Goal: Transaction & Acquisition: Book appointment/travel/reservation

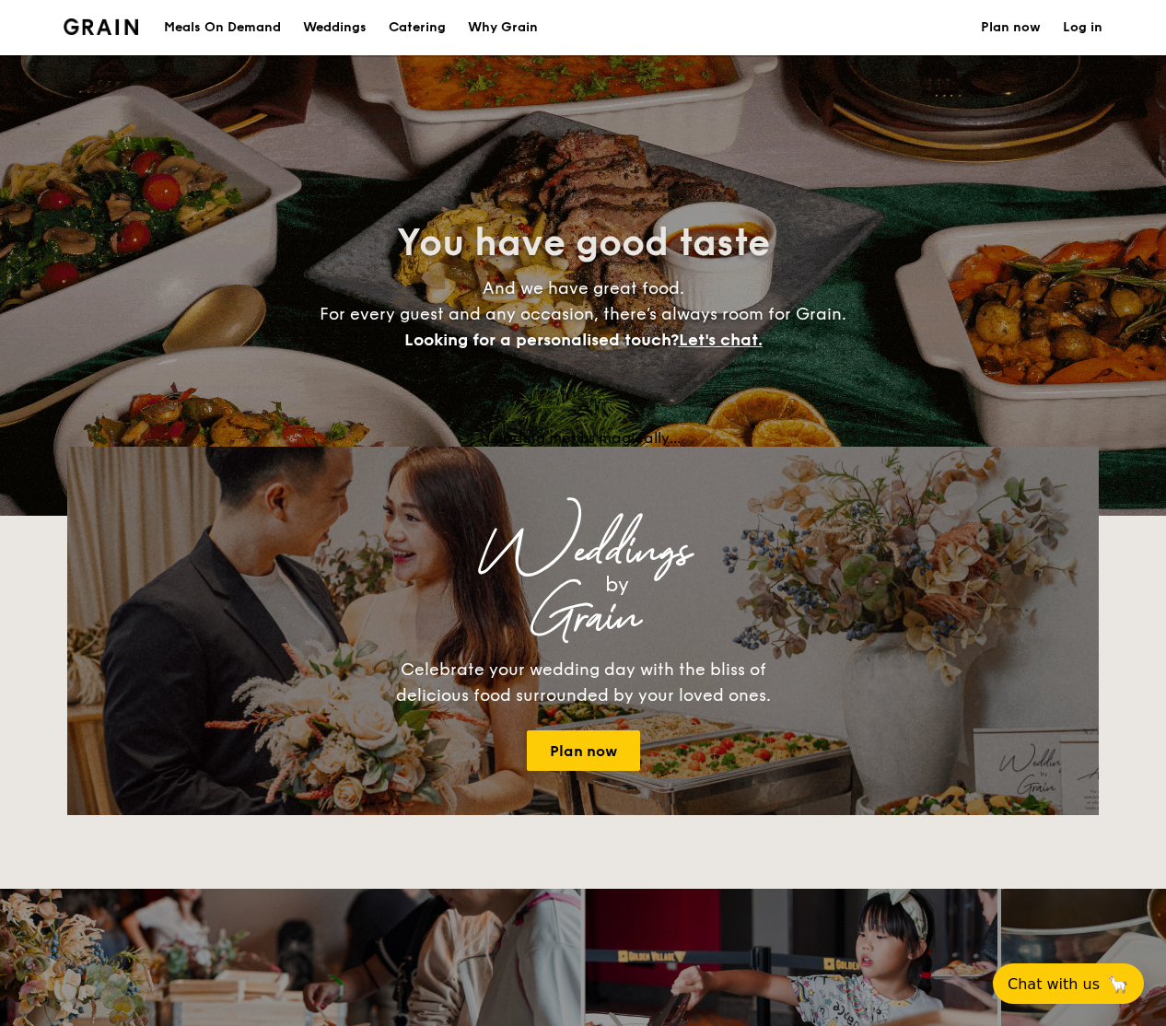
select select
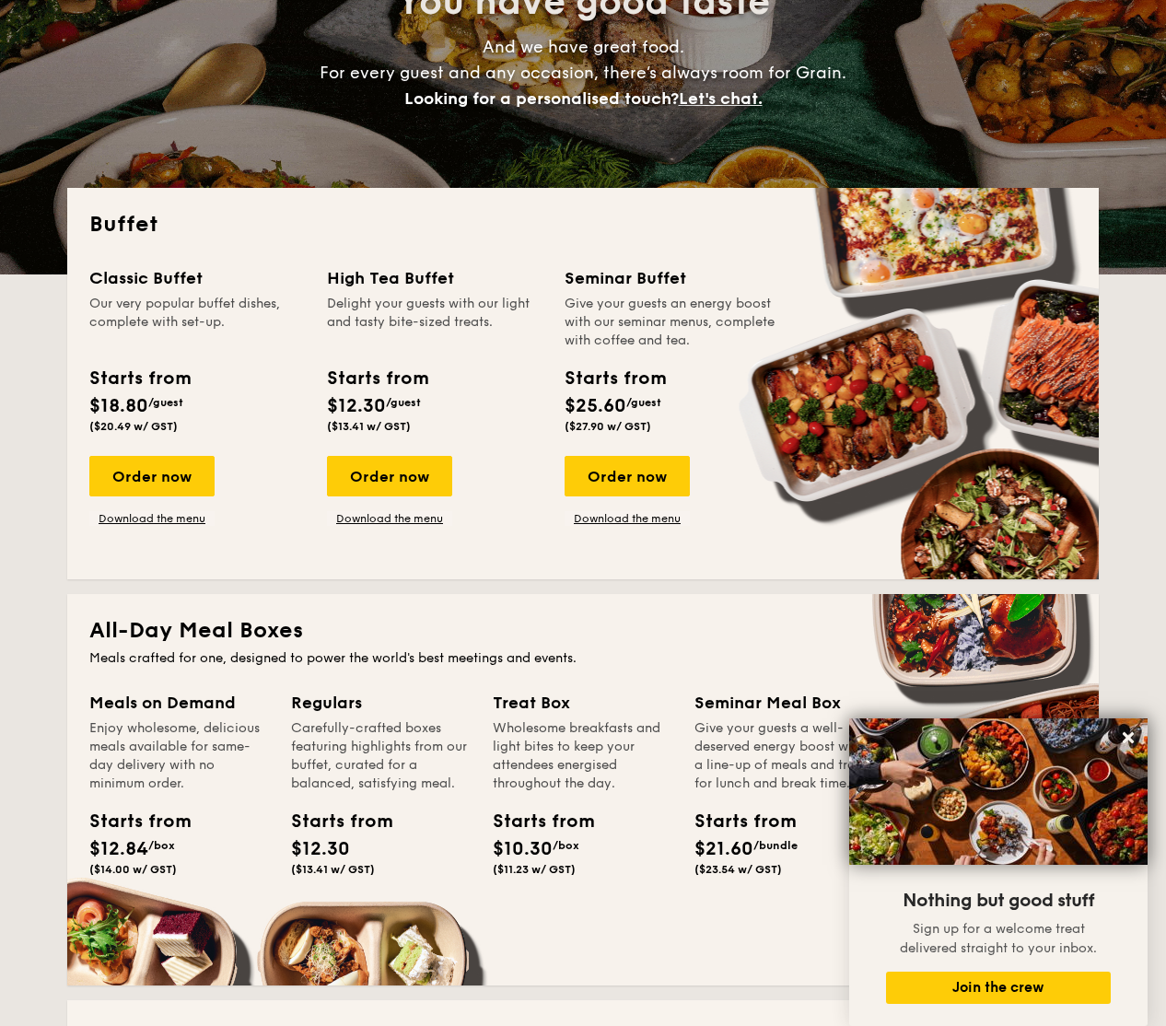
scroll to position [240, 0]
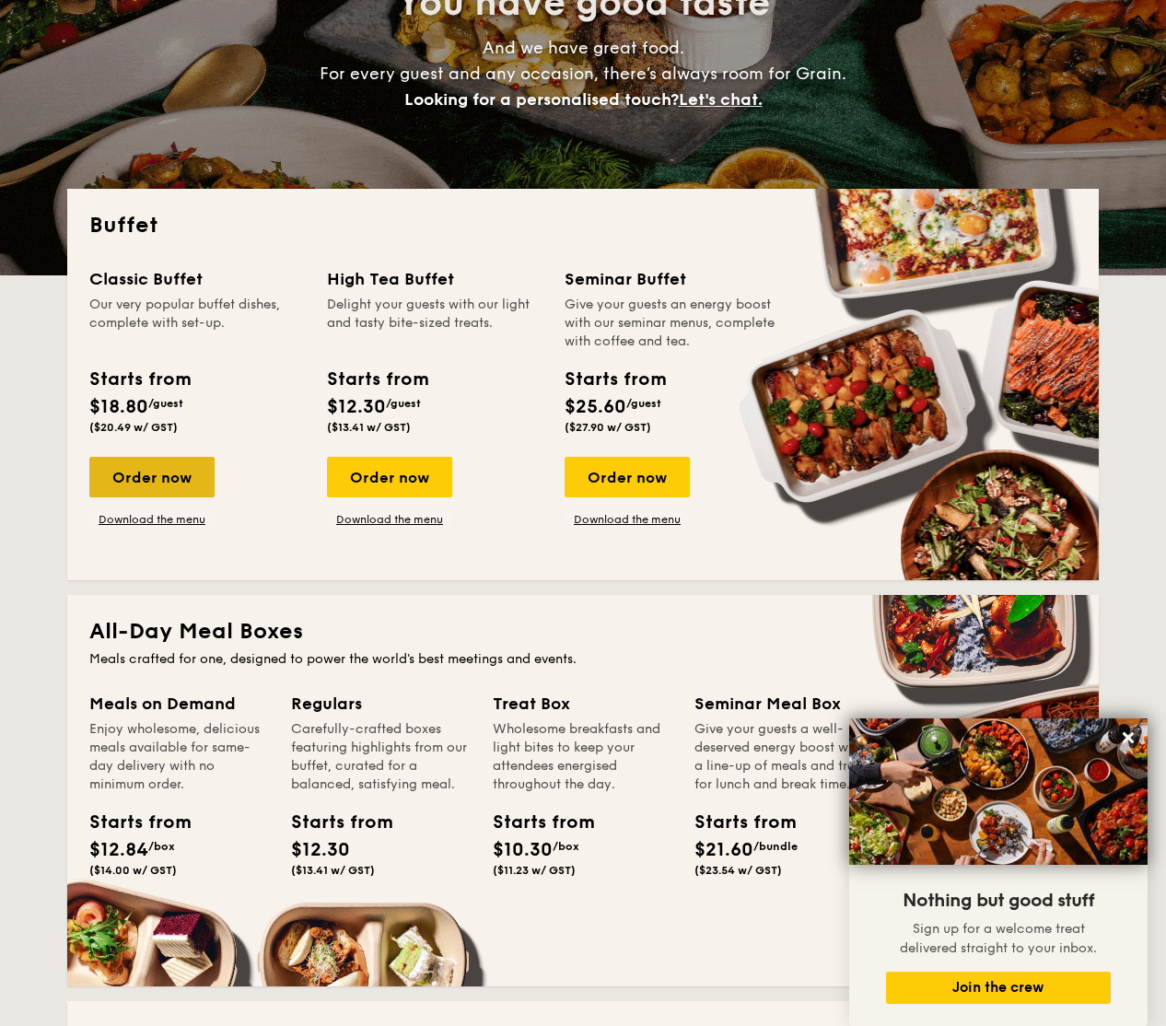
click at [158, 472] on div "Order now" at bounding box center [151, 477] width 125 height 41
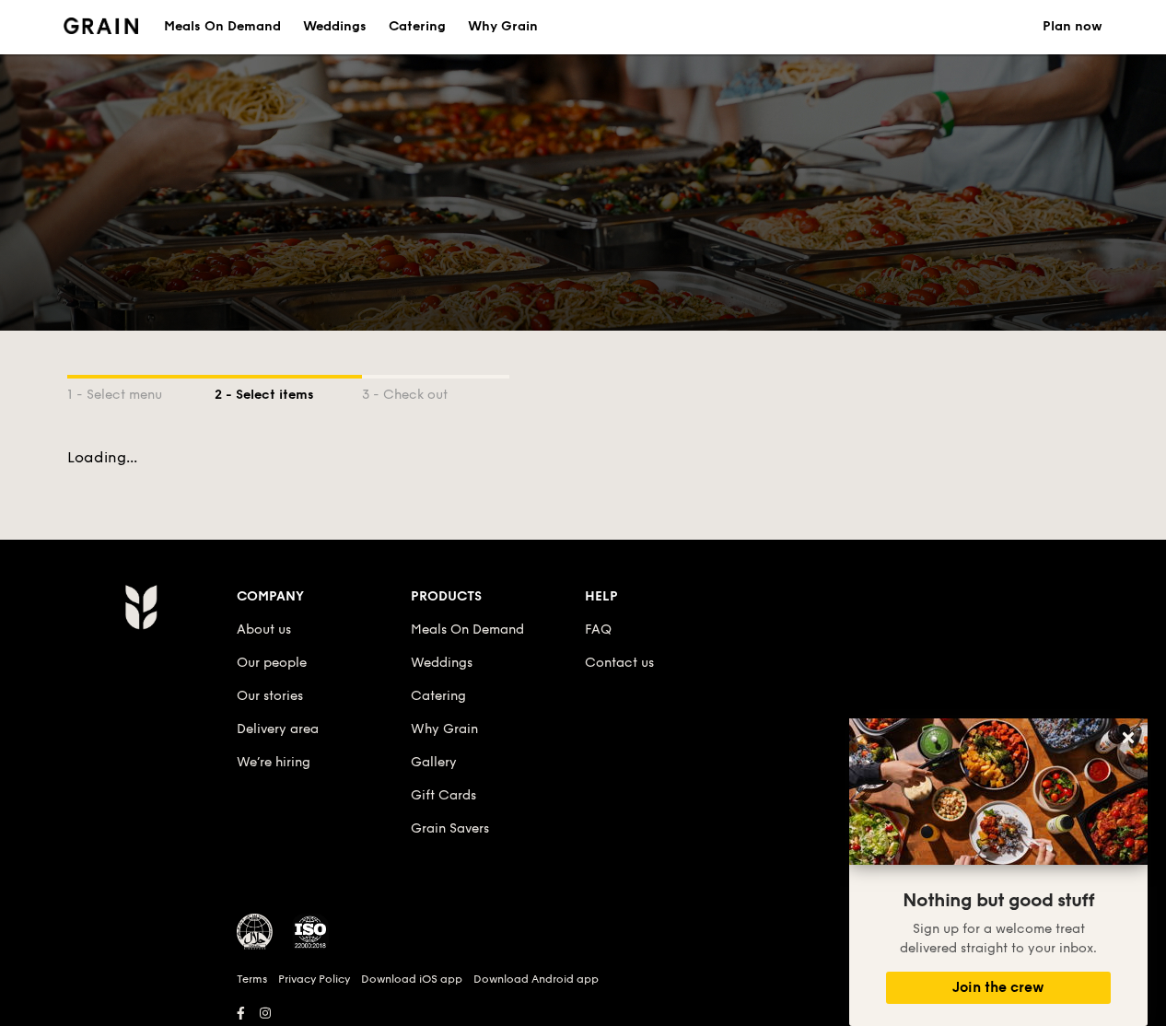
scroll to position [240, 0]
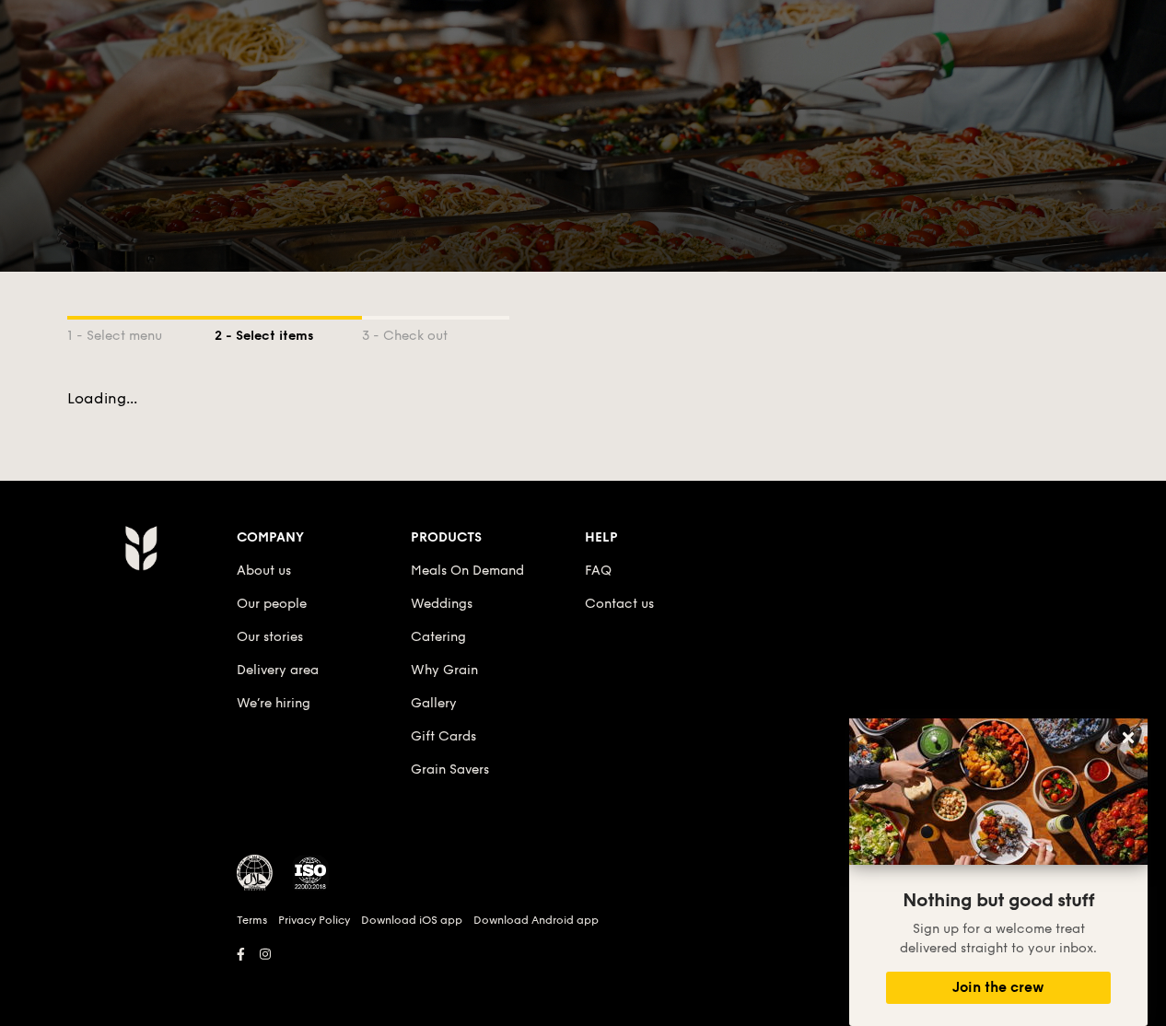
select select
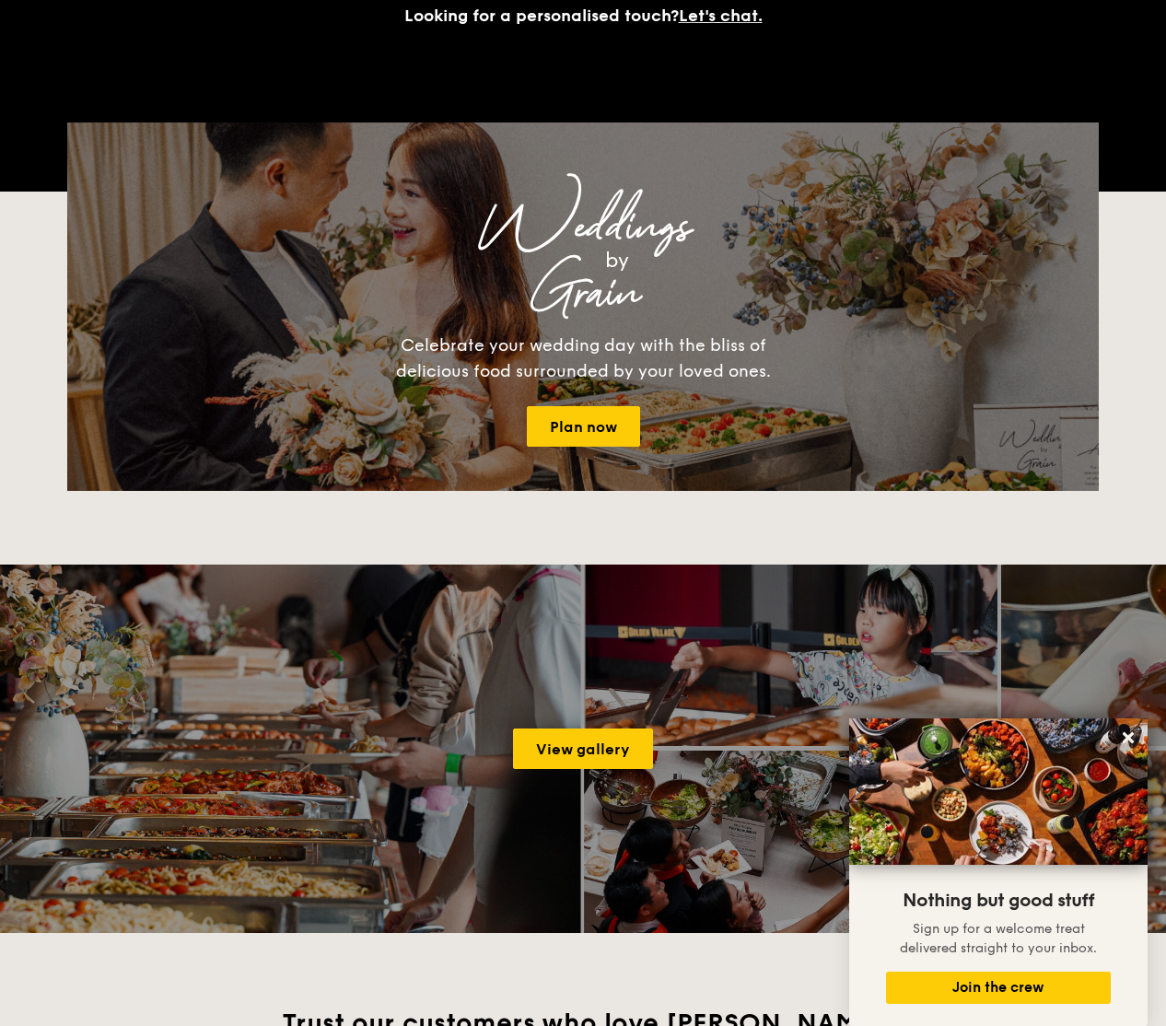
scroll to position [0, 0]
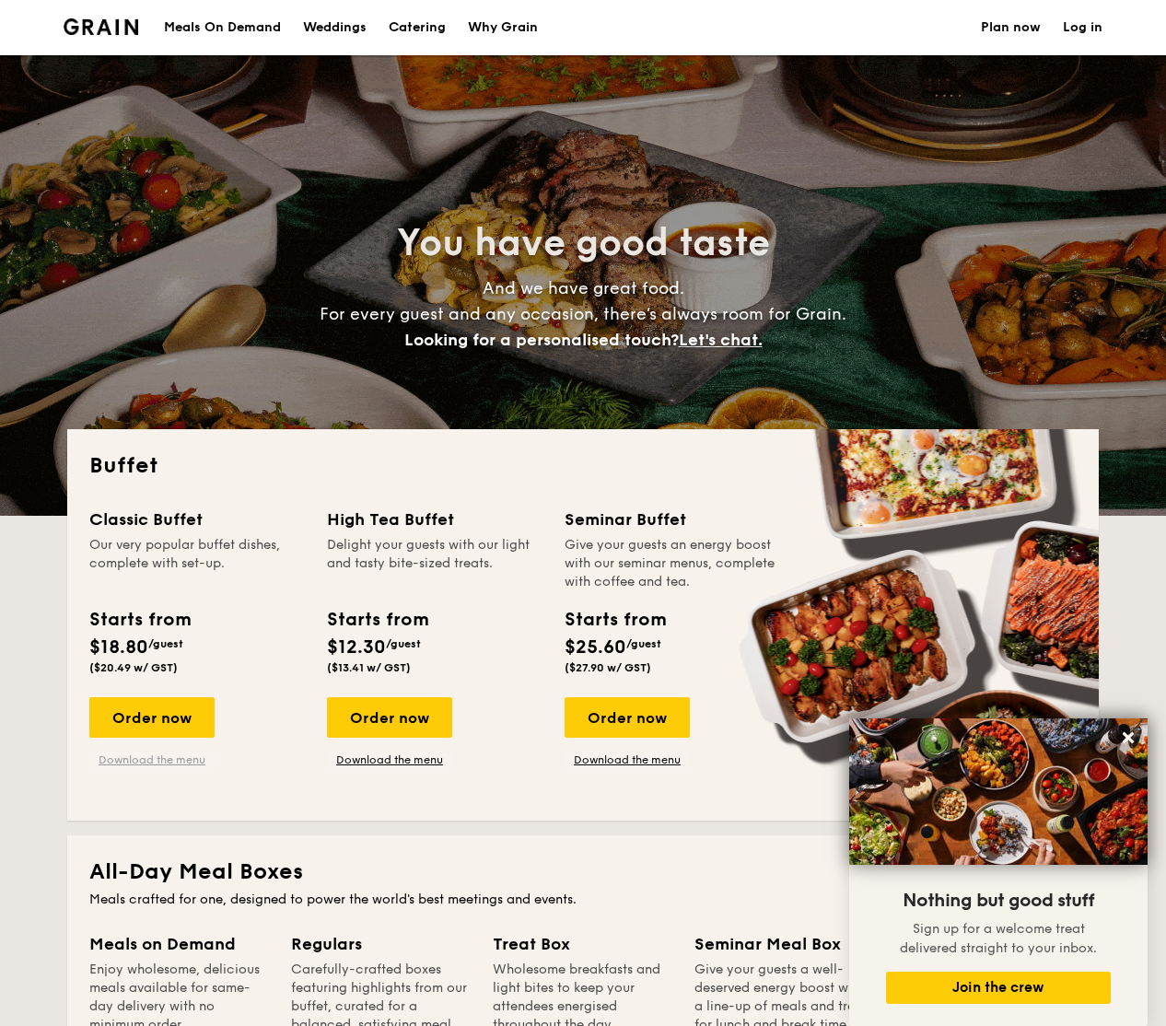
click at [125, 762] on link "Download the menu" at bounding box center [151, 759] width 125 height 15
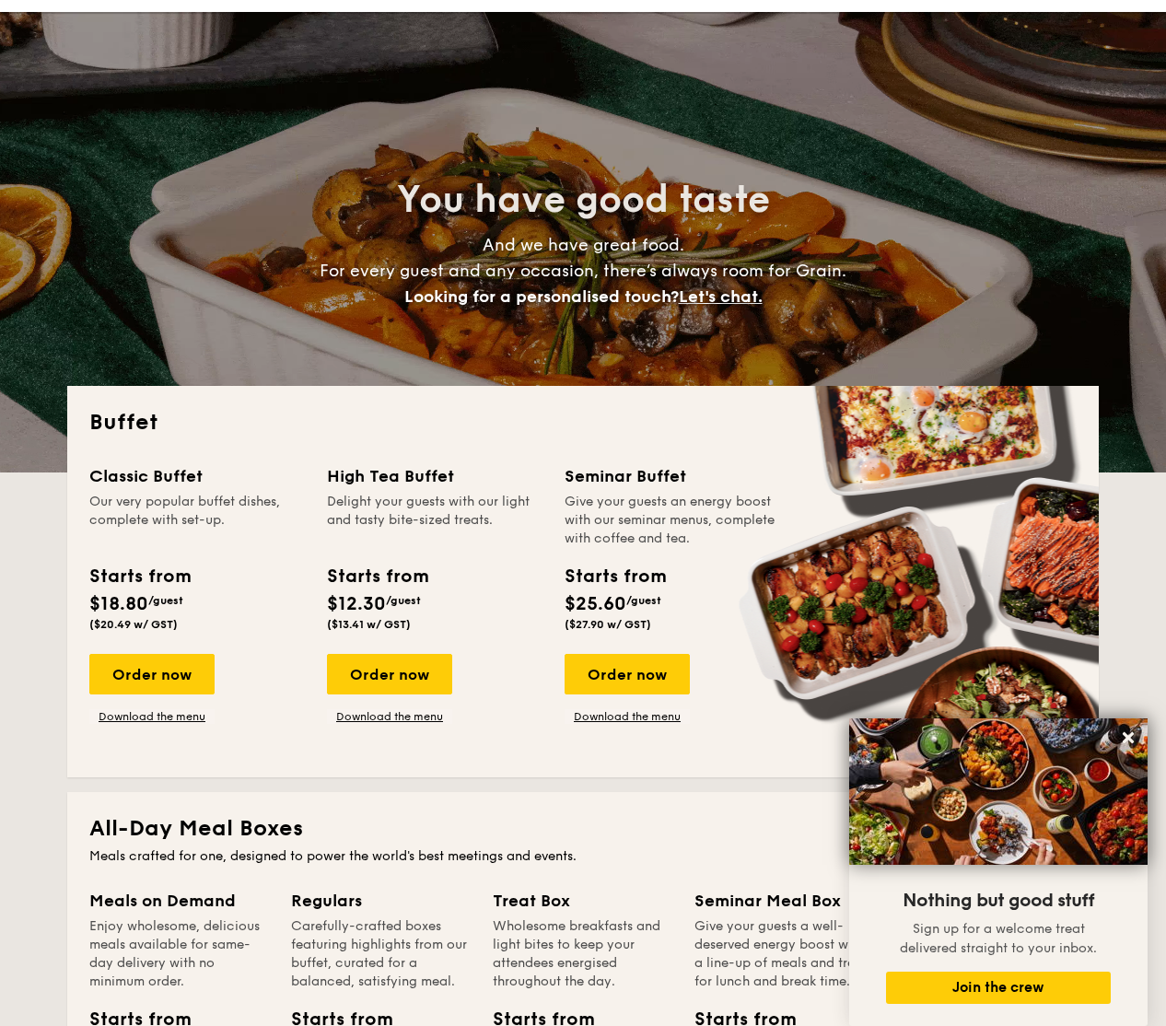
scroll to position [80, 0]
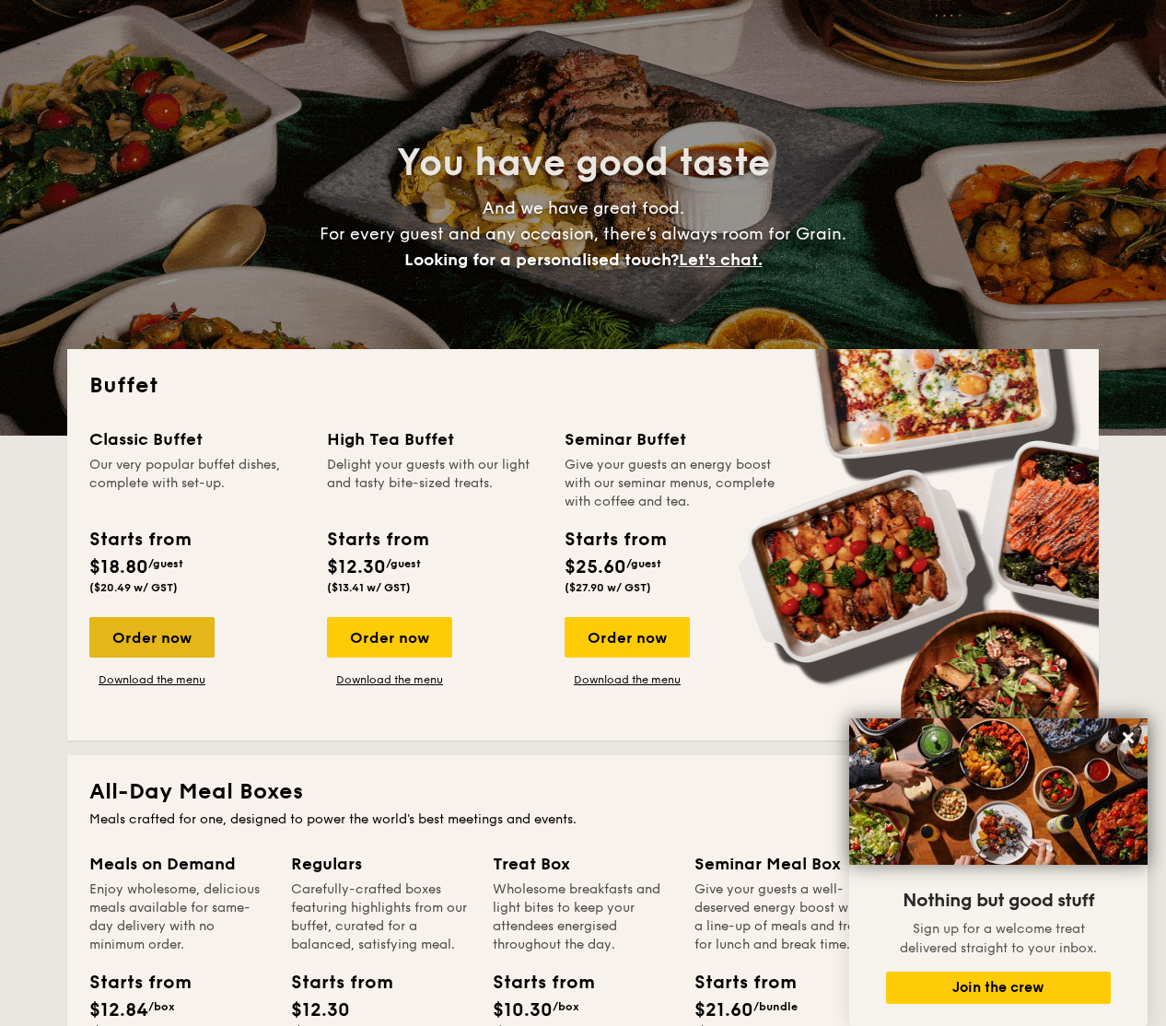
click at [154, 644] on div "Order now" at bounding box center [151, 637] width 125 height 41
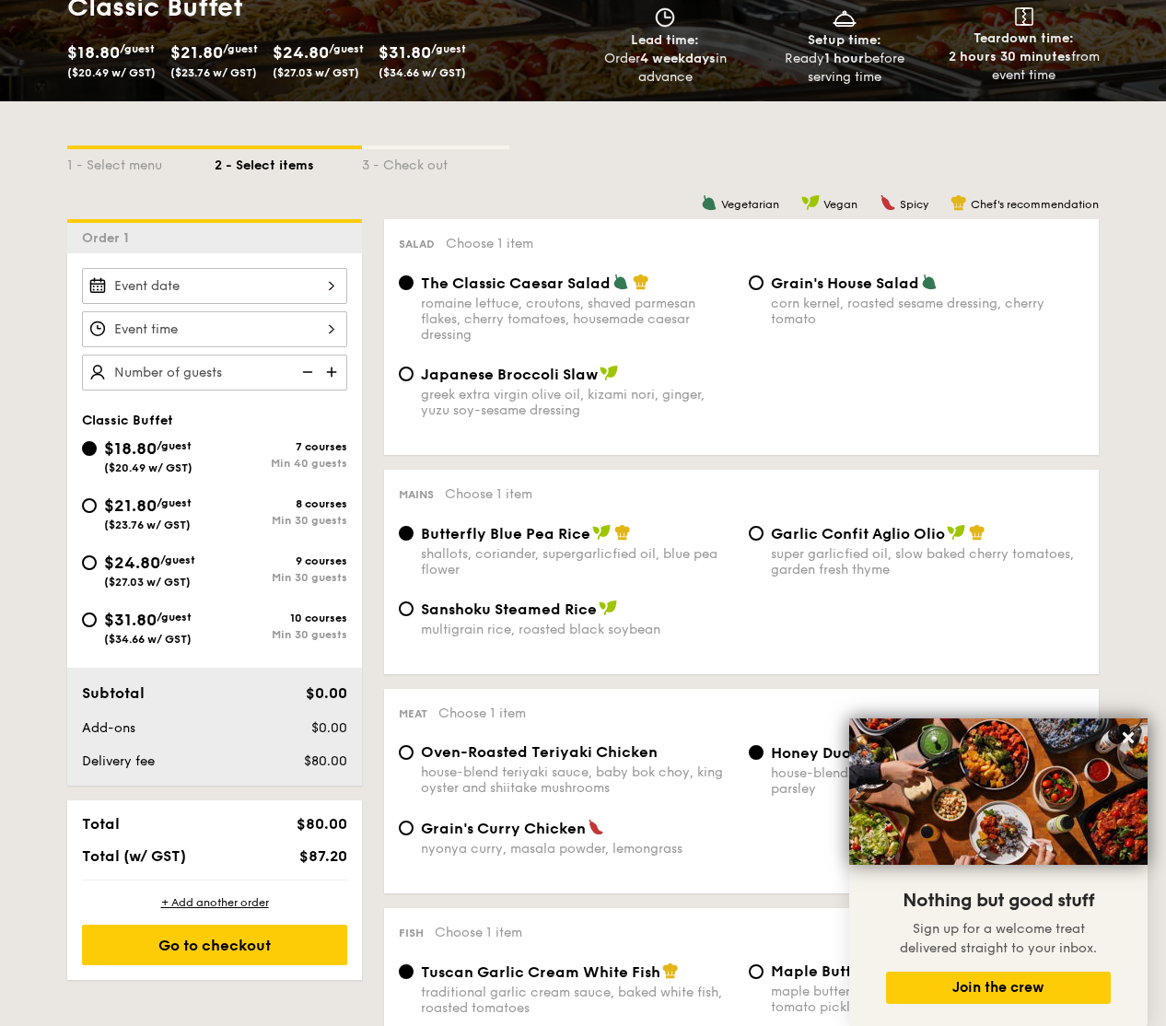
scroll to position [304, 0]
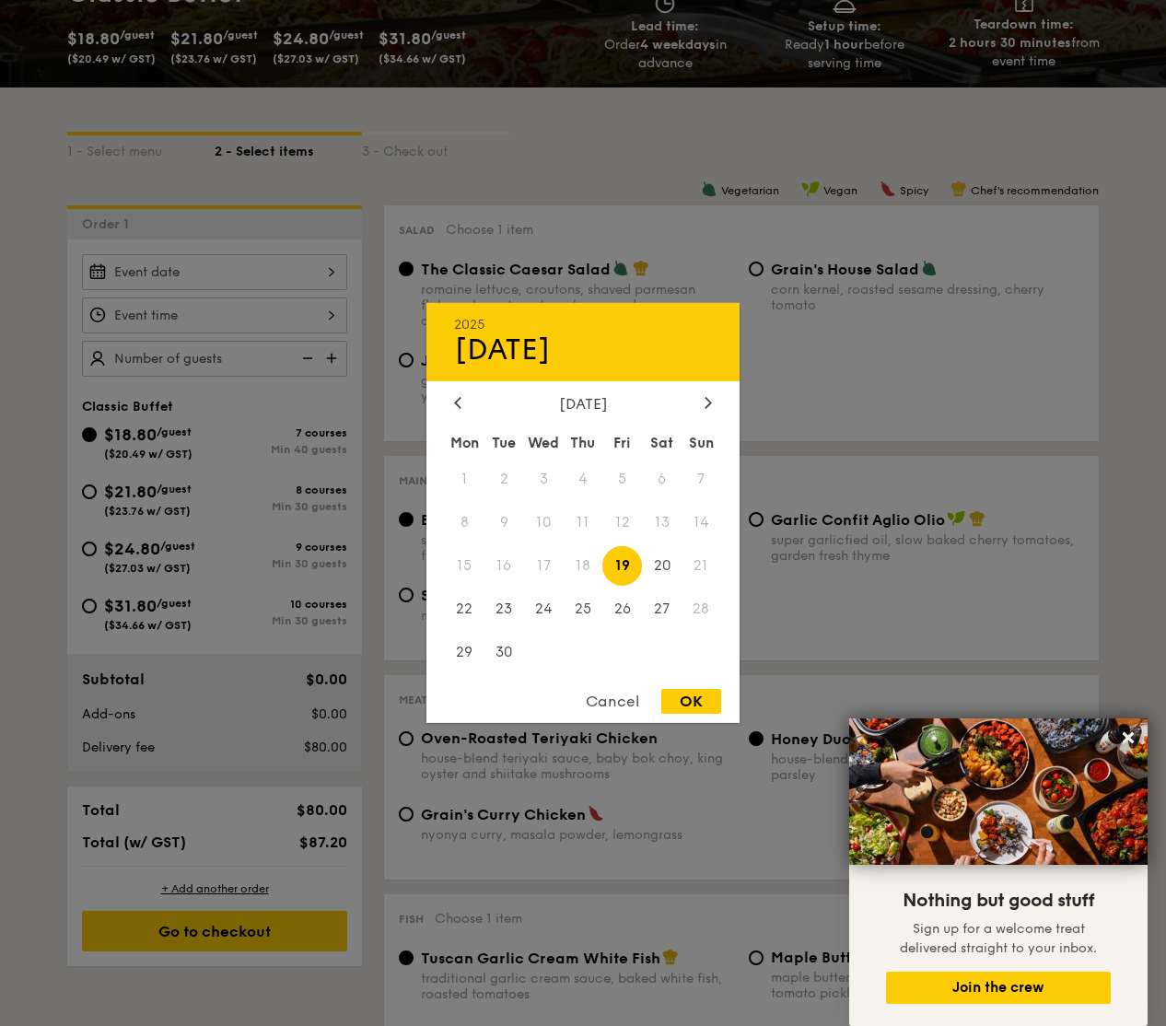
click at [269, 282] on div "2025 Sep [DATE] Tue Wed Thu Fri Sat Sun 1 2 3 4 5 6 7 8 9 10 11 12 13 14 15 16 …" at bounding box center [214, 272] width 265 height 36
click at [666, 609] on span "27" at bounding box center [662, 608] width 40 height 40
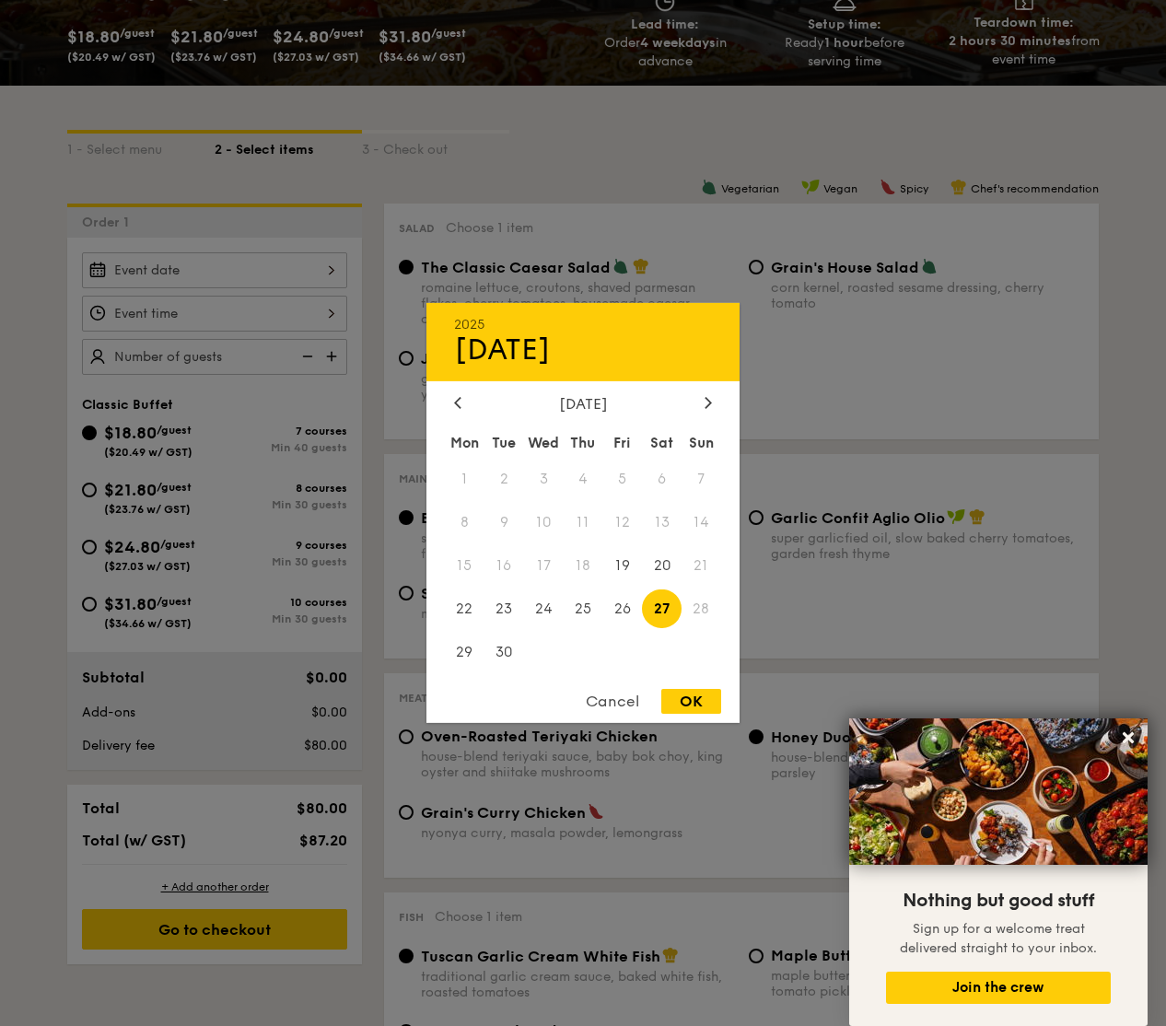
click at [261, 313] on div at bounding box center [583, 513] width 1166 height 1026
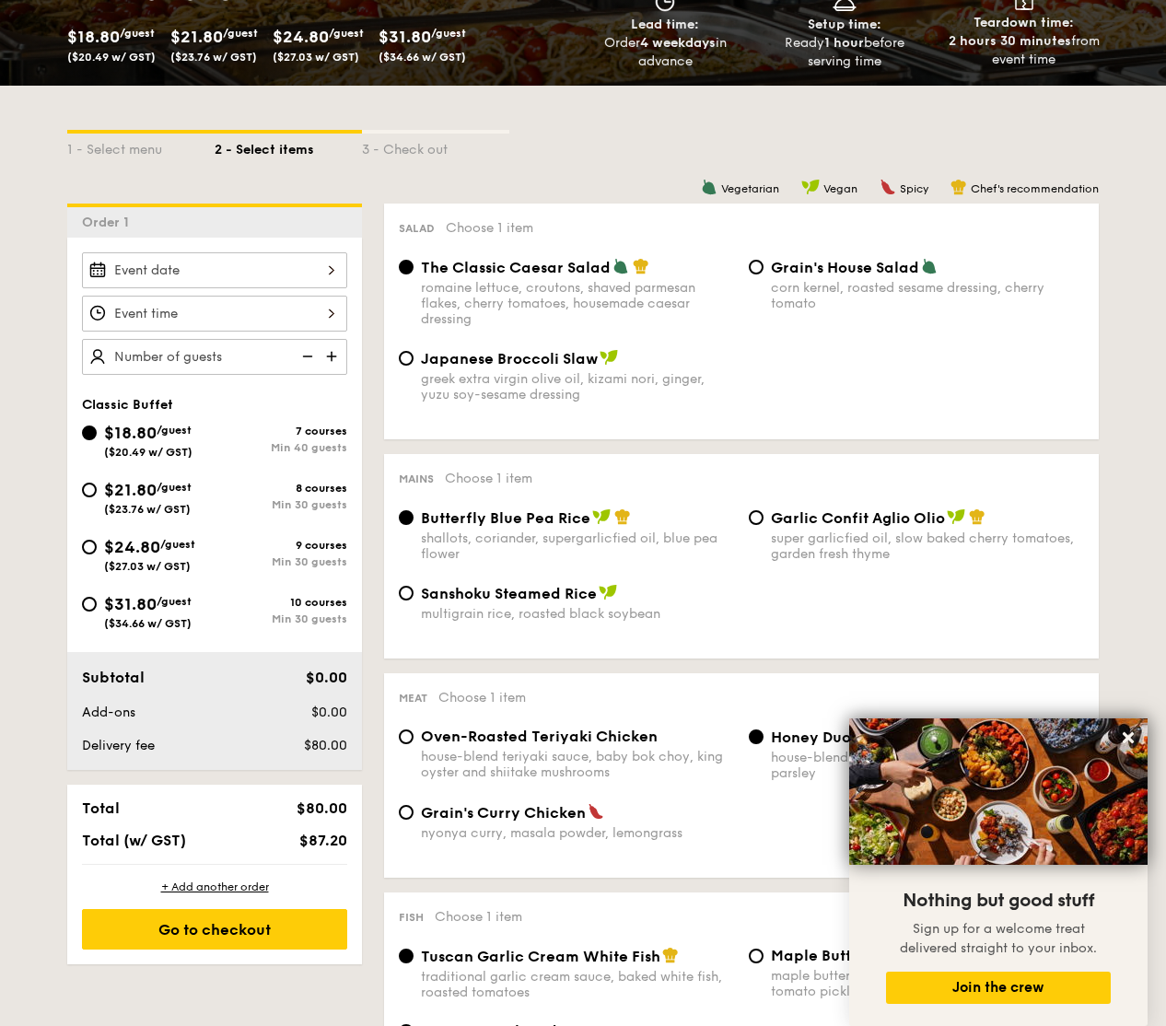
click at [315, 313] on div at bounding box center [214, 314] width 265 height 36
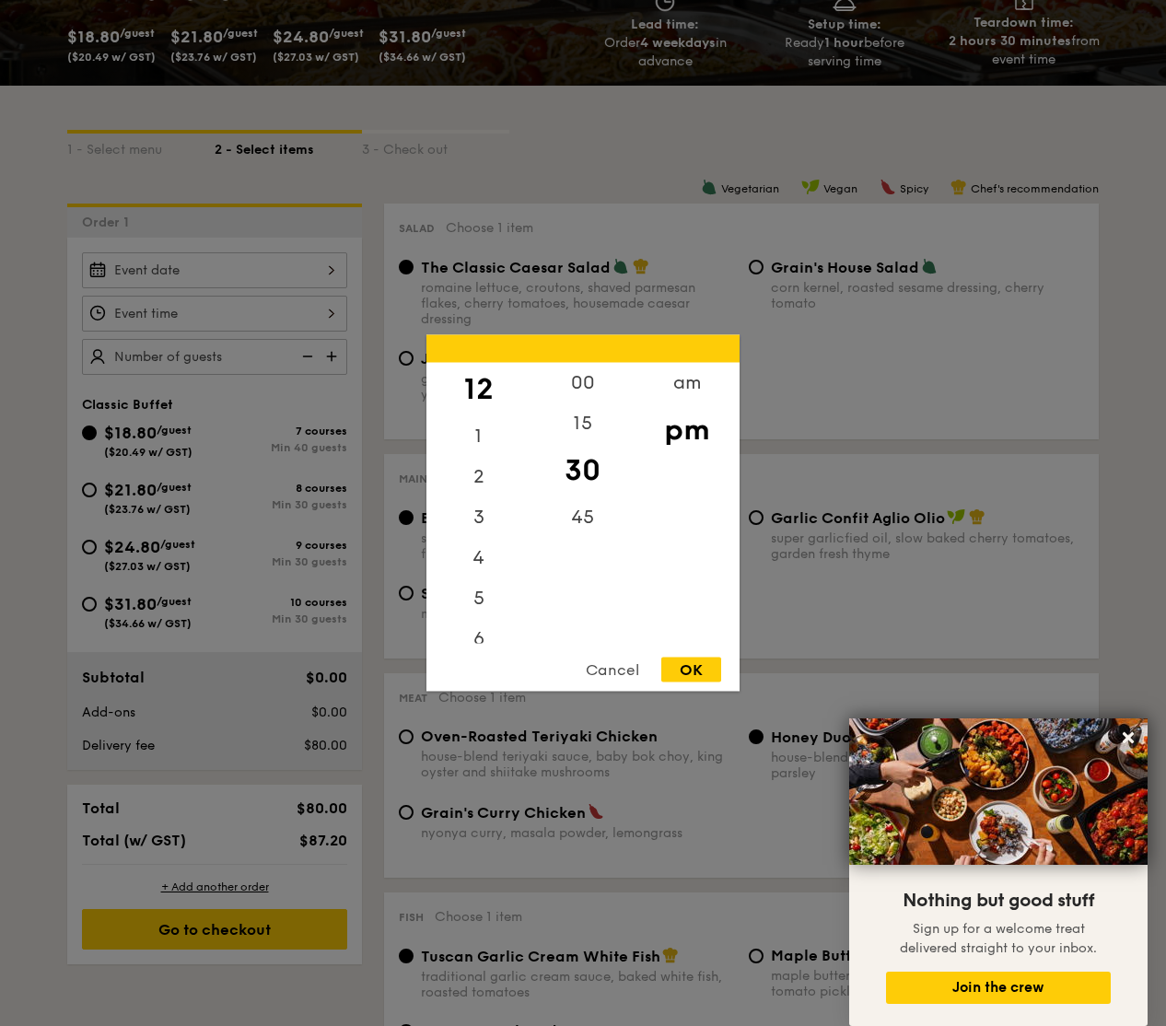
scroll to position [317, 0]
click at [477, 483] on div "5" at bounding box center [478, 481] width 104 height 53
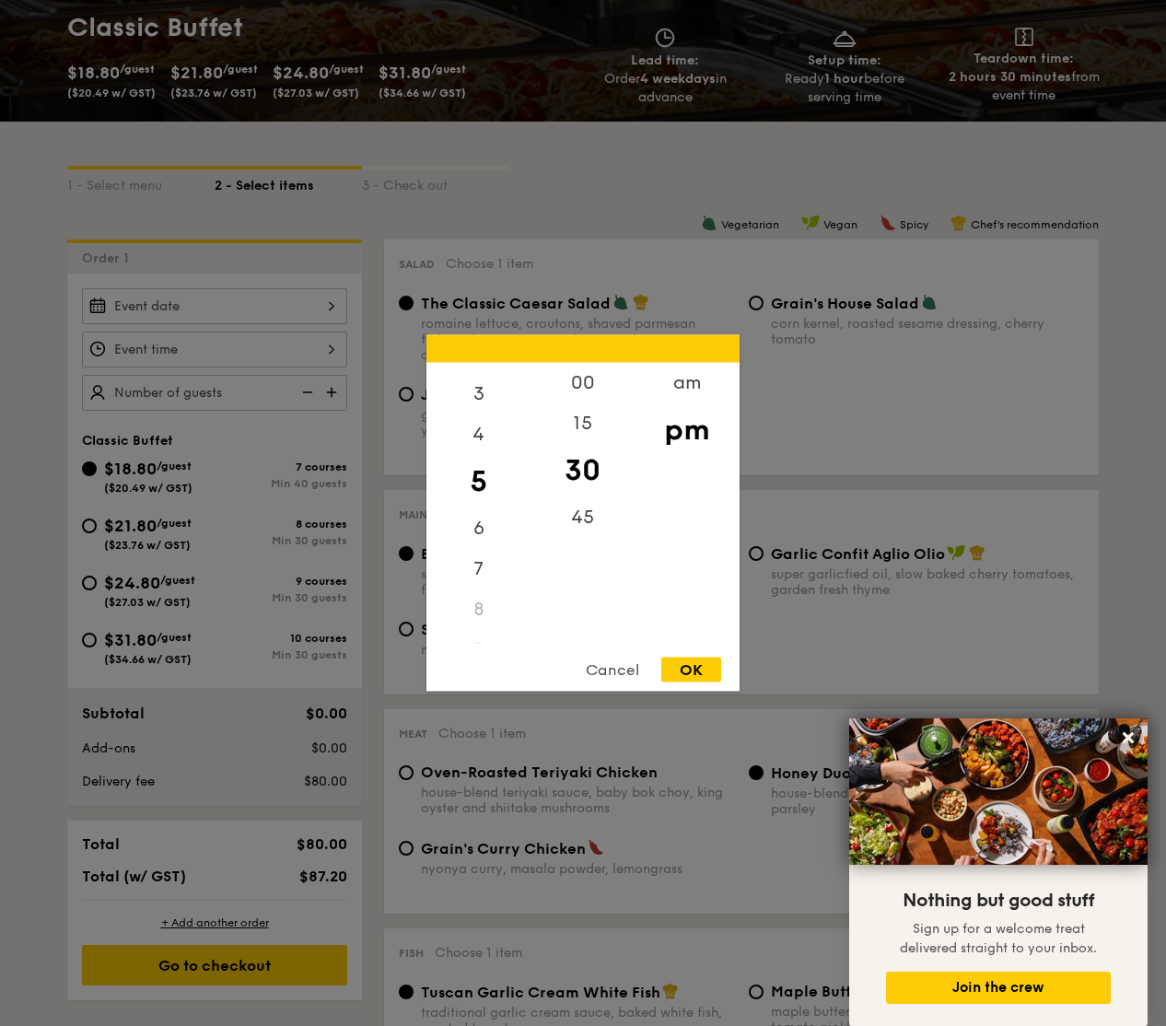
scroll to position [271, 0]
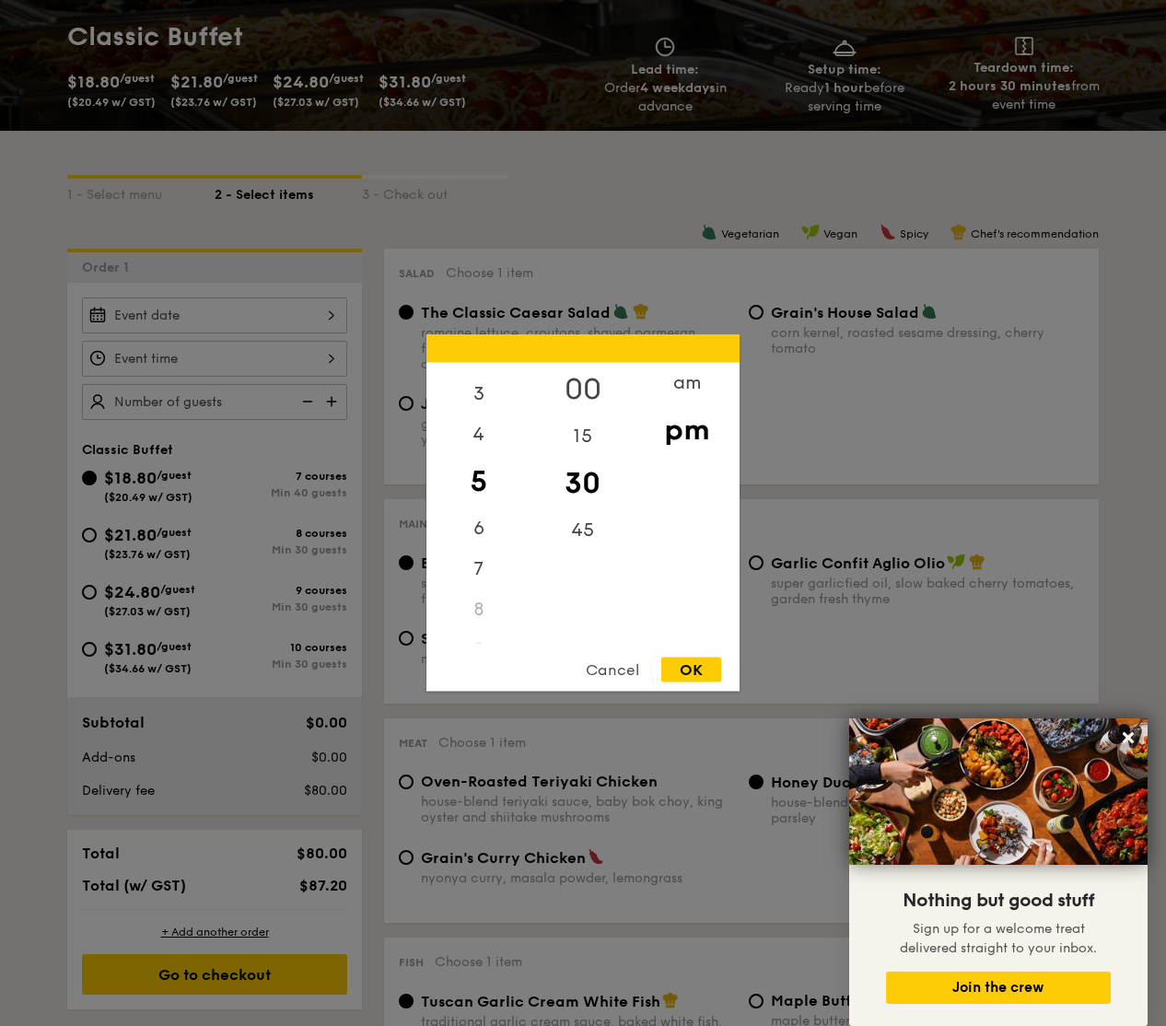
click at [581, 386] on div "00" at bounding box center [582, 389] width 104 height 53
click at [685, 669] on div "OK" at bounding box center [691, 670] width 60 height 25
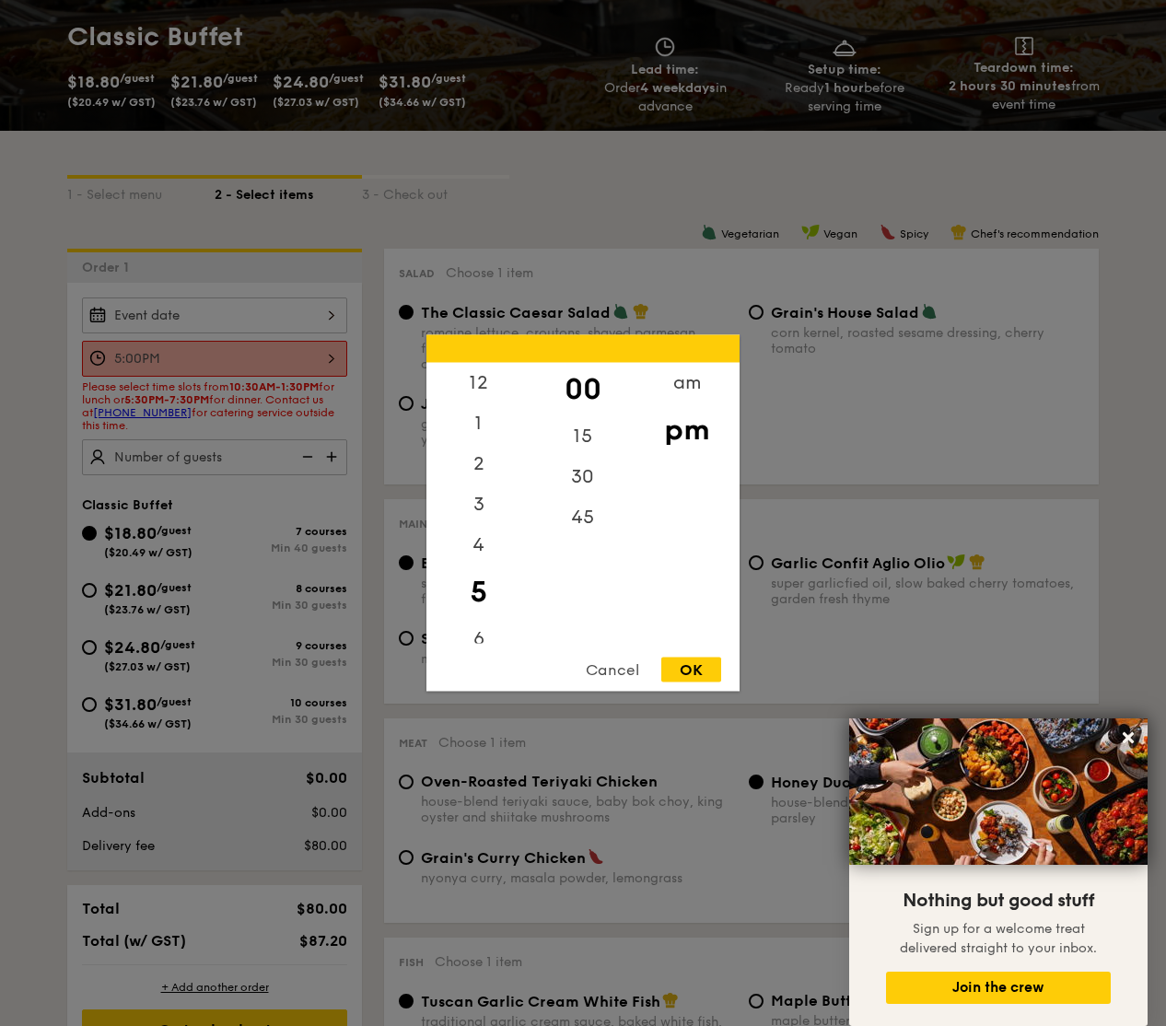
click at [227, 355] on div "5:00PM 12 1 2 3 4 5 6 7 8 9 10 11 00 15 30 45 am pm Cancel OK" at bounding box center [214, 359] width 265 height 36
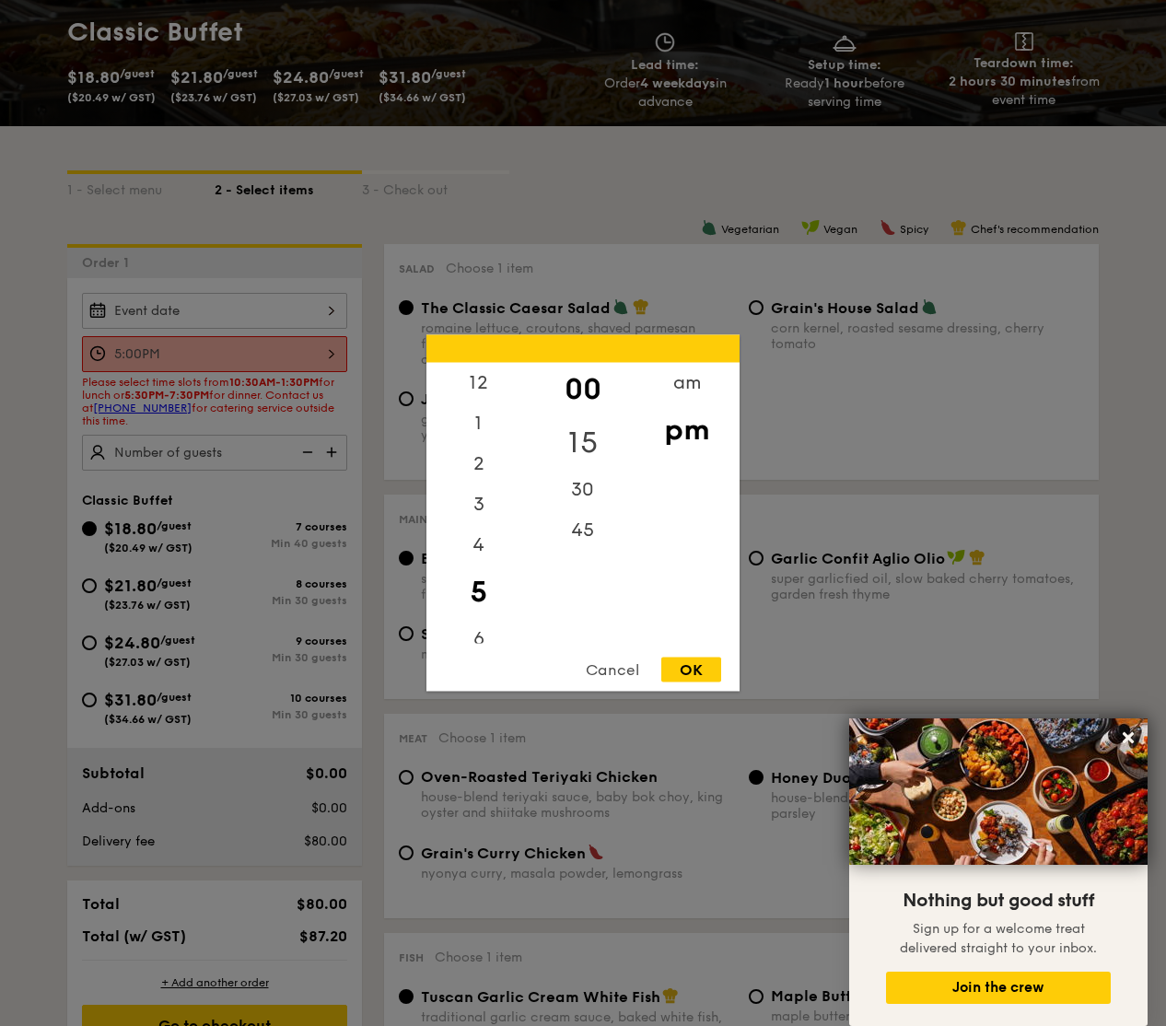
scroll to position [279, 0]
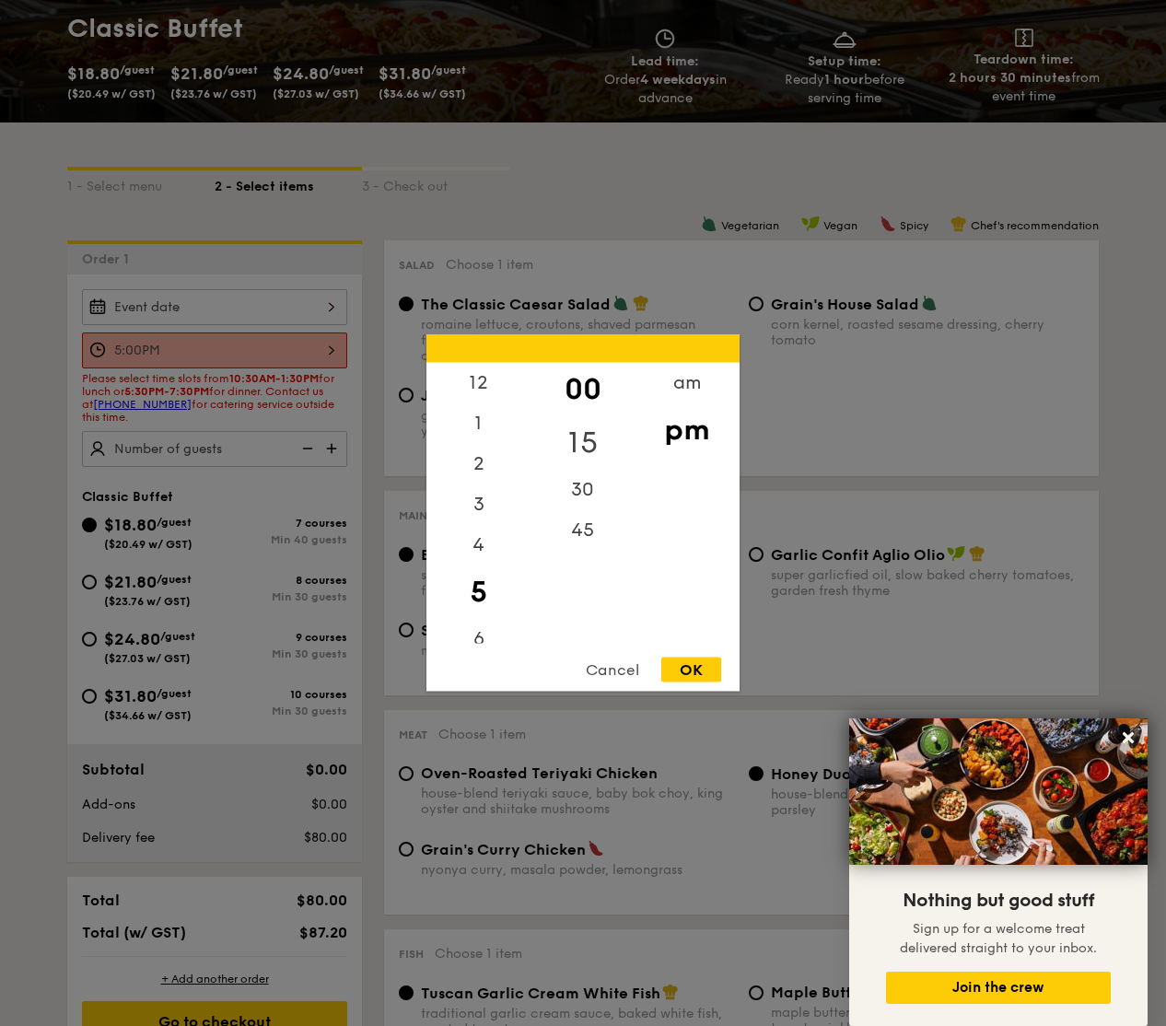
click at [579, 436] on div "15" at bounding box center [582, 442] width 104 height 53
click at [685, 664] on div "OK" at bounding box center [691, 670] width 60 height 25
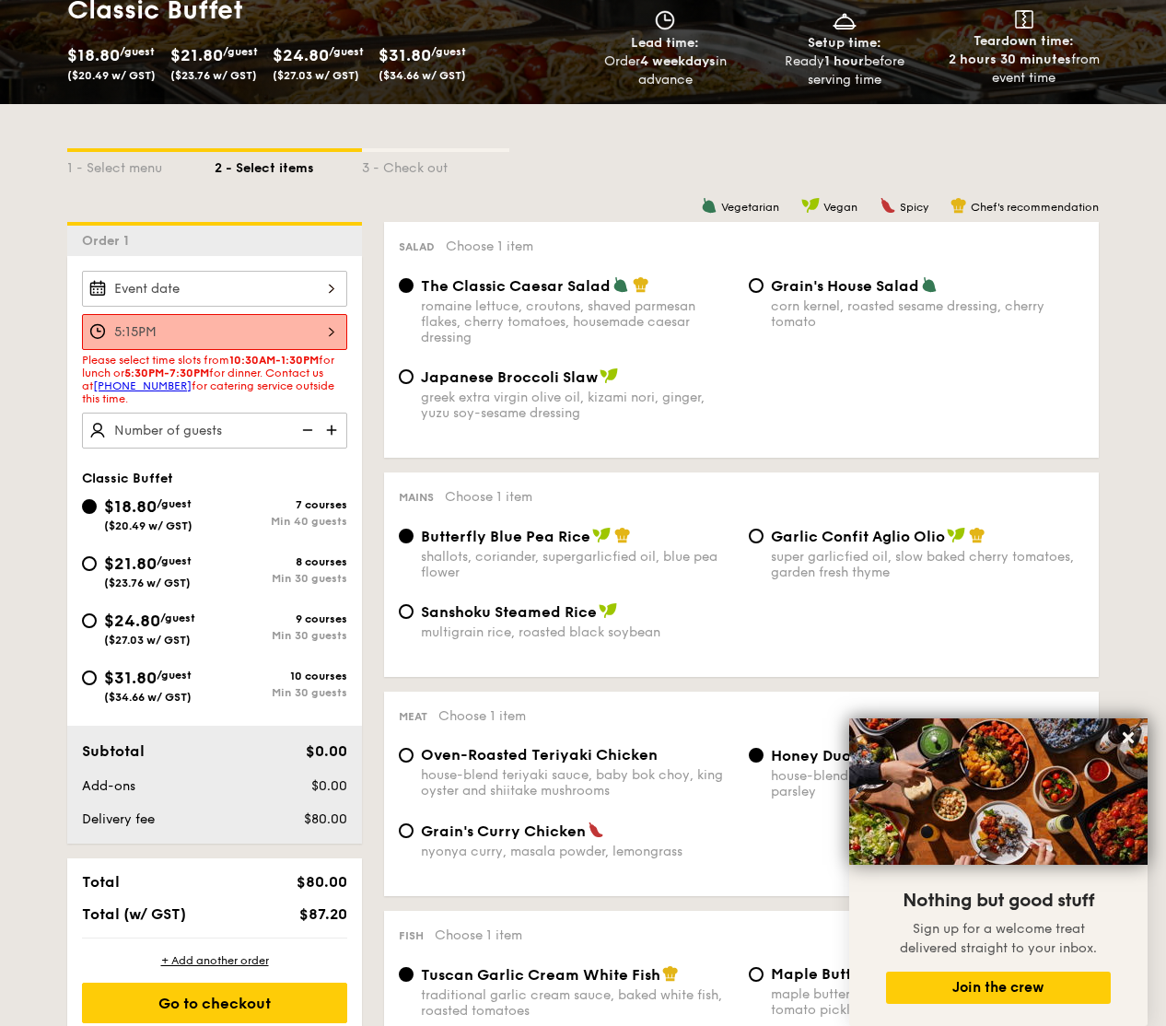
click at [208, 328] on div "5:15PM" at bounding box center [214, 332] width 265 height 36
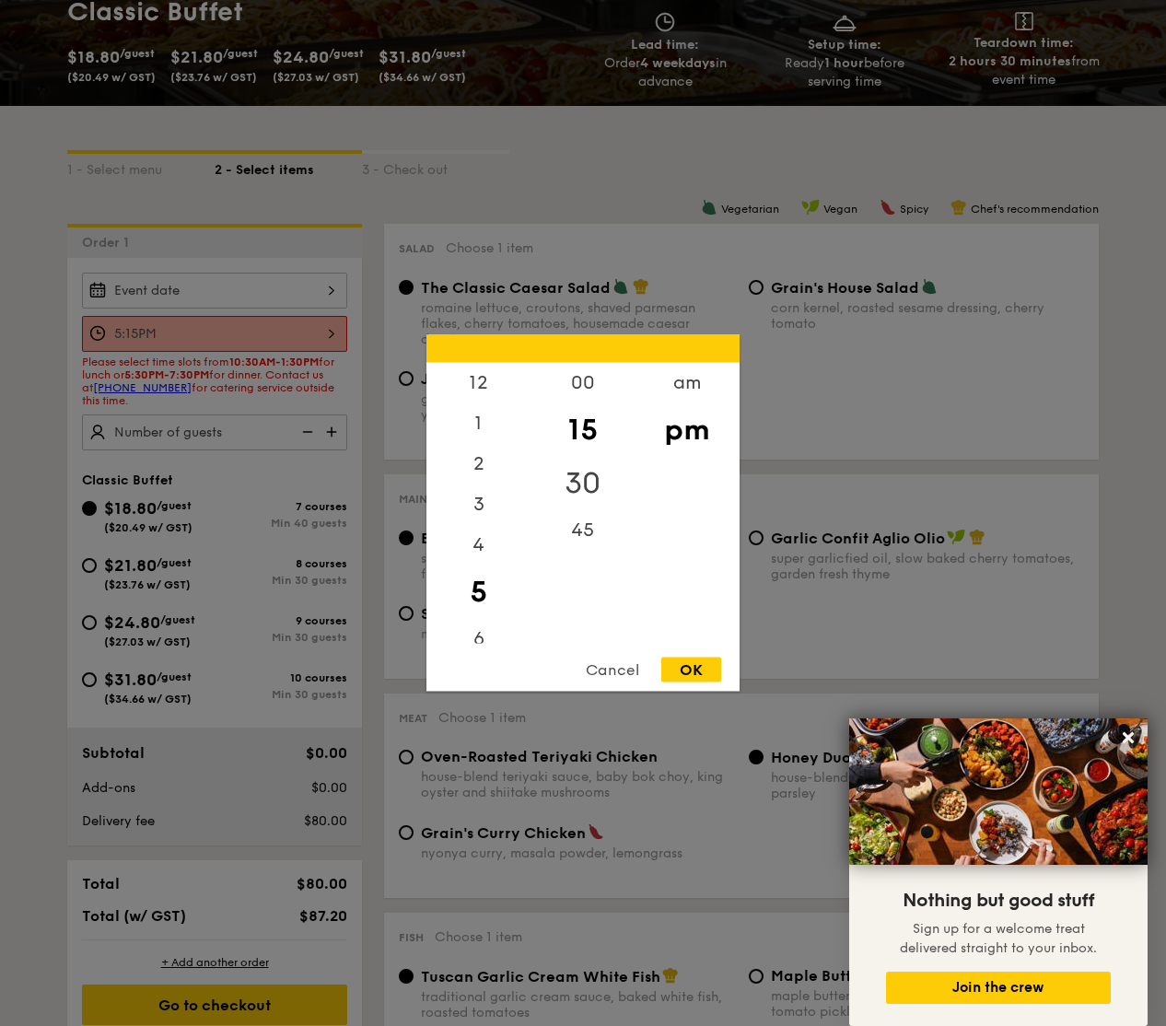
click at [574, 476] on div "30" at bounding box center [582, 483] width 104 height 53
click at [681, 660] on div "OK" at bounding box center [691, 670] width 60 height 25
type input "5:30PM"
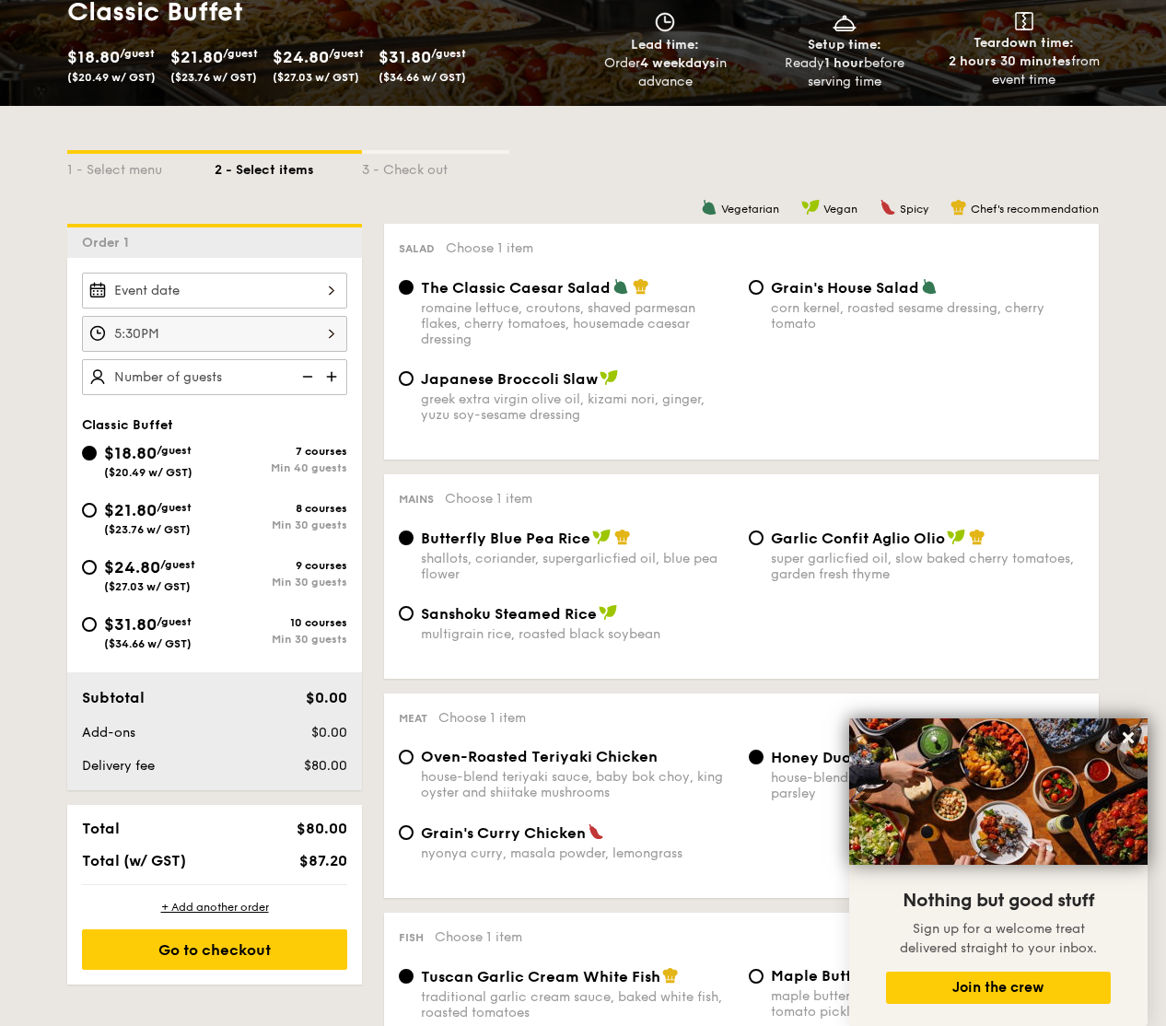
click at [335, 377] on img at bounding box center [334, 376] width 28 height 35
type input "40 guests"
click at [305, 380] on img at bounding box center [306, 376] width 28 height 35
click at [306, 376] on img at bounding box center [306, 376] width 28 height 35
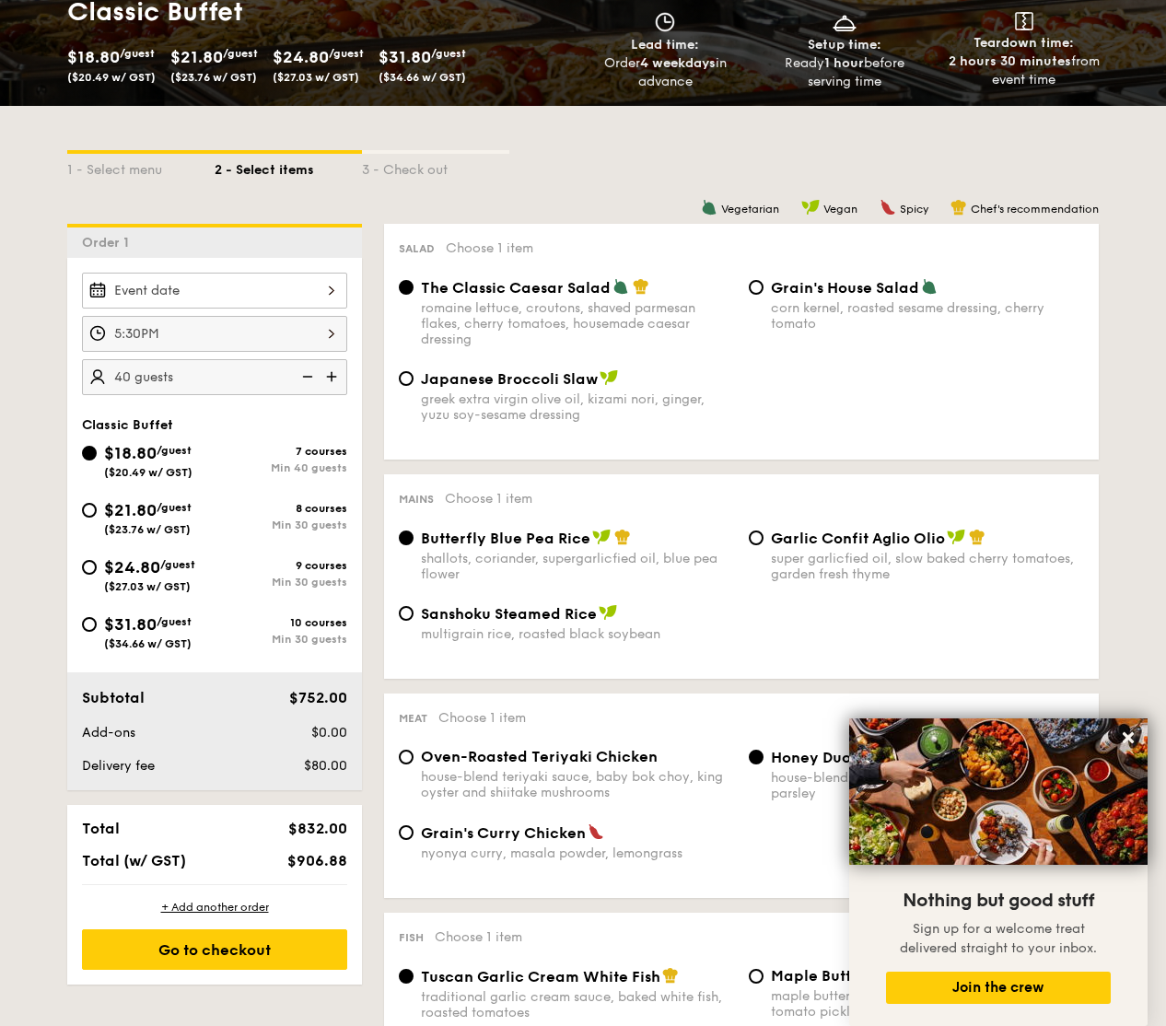
click at [306, 376] on img at bounding box center [306, 376] width 28 height 35
click at [93, 569] on input "$24.80 /guest ($27.03 w/ GST) 9 courses Min 30 guests" at bounding box center [89, 567] width 15 height 15
radio input "true"
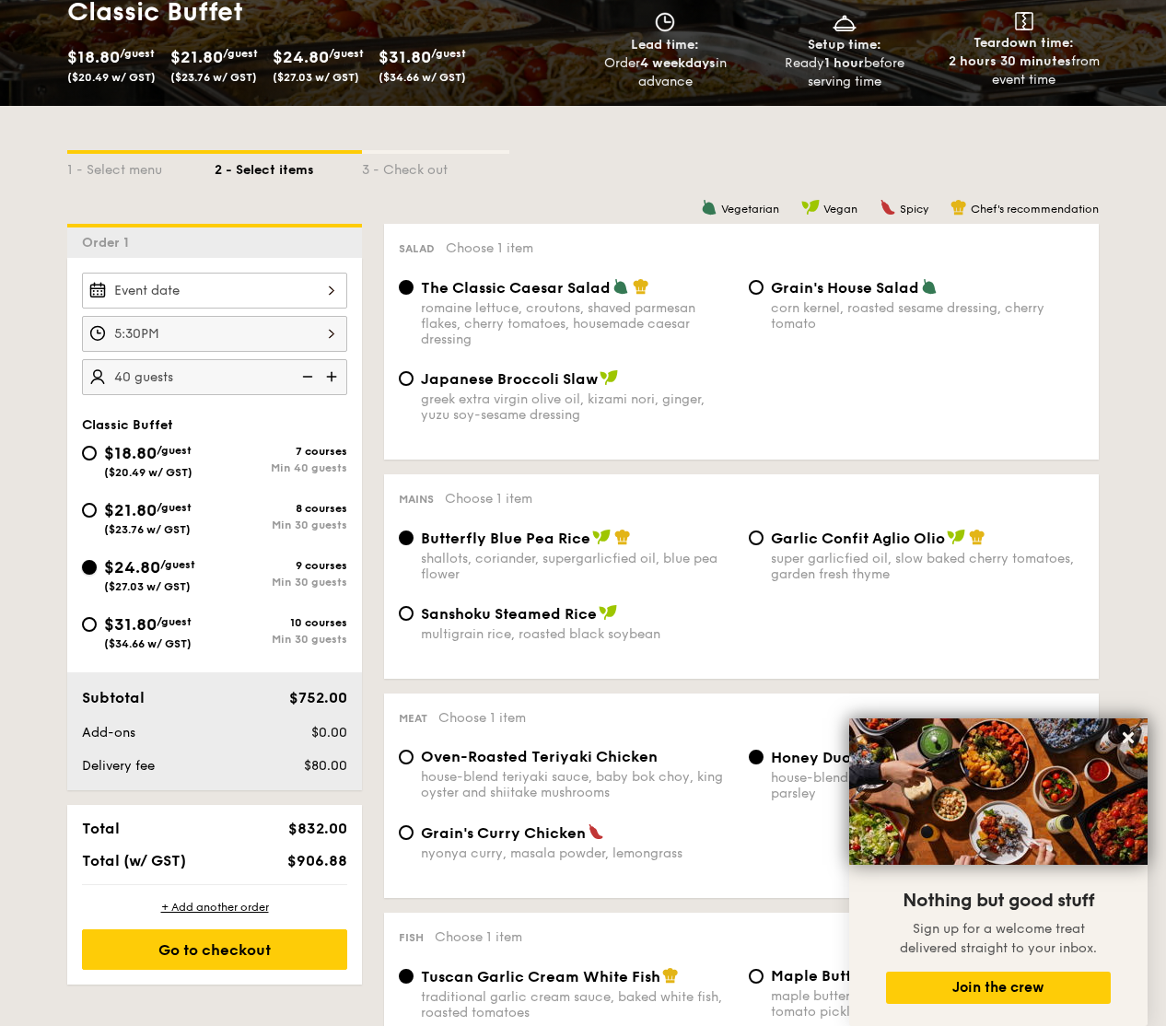
radio input "true"
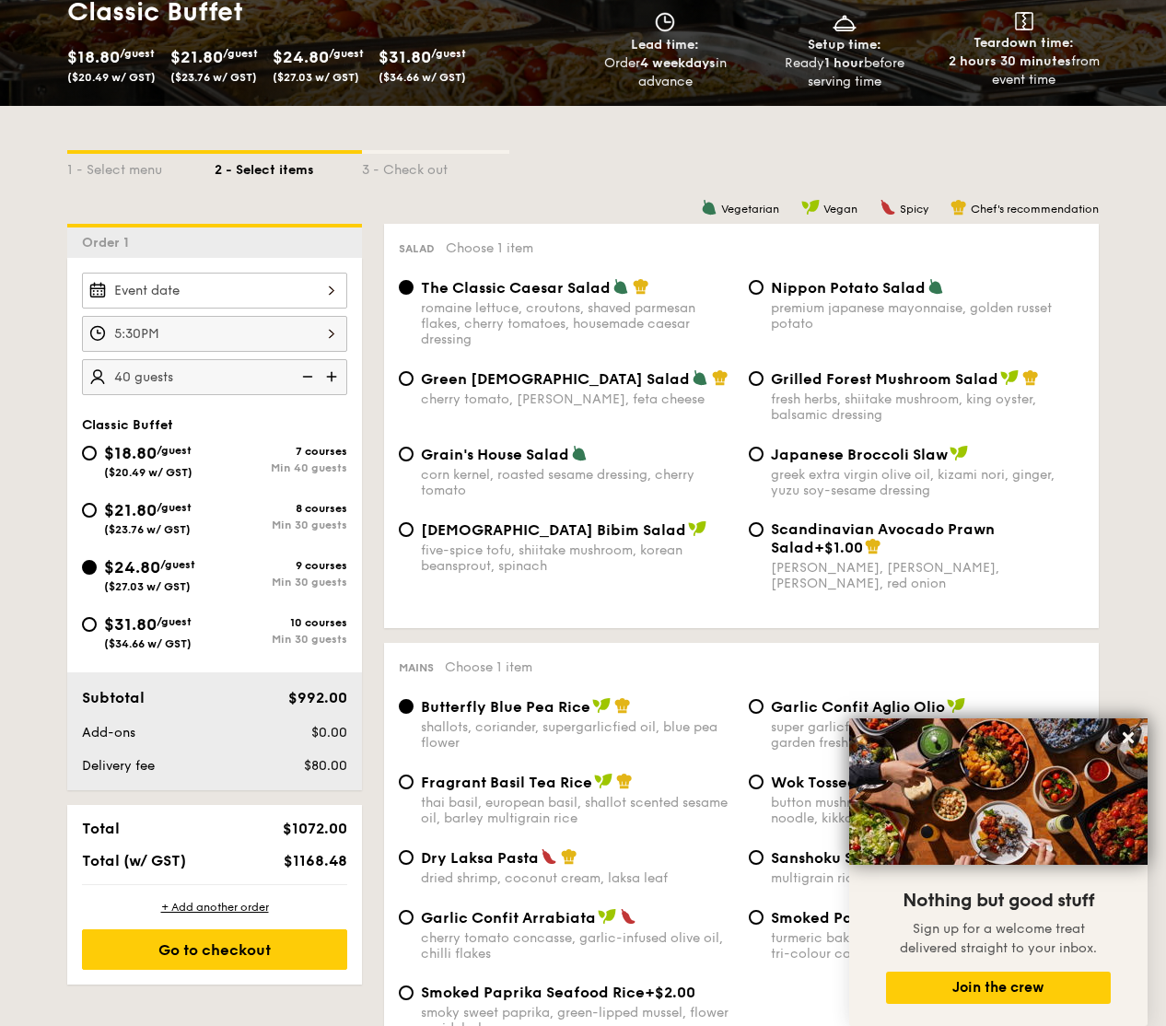
click at [303, 376] on img at bounding box center [306, 376] width 28 height 35
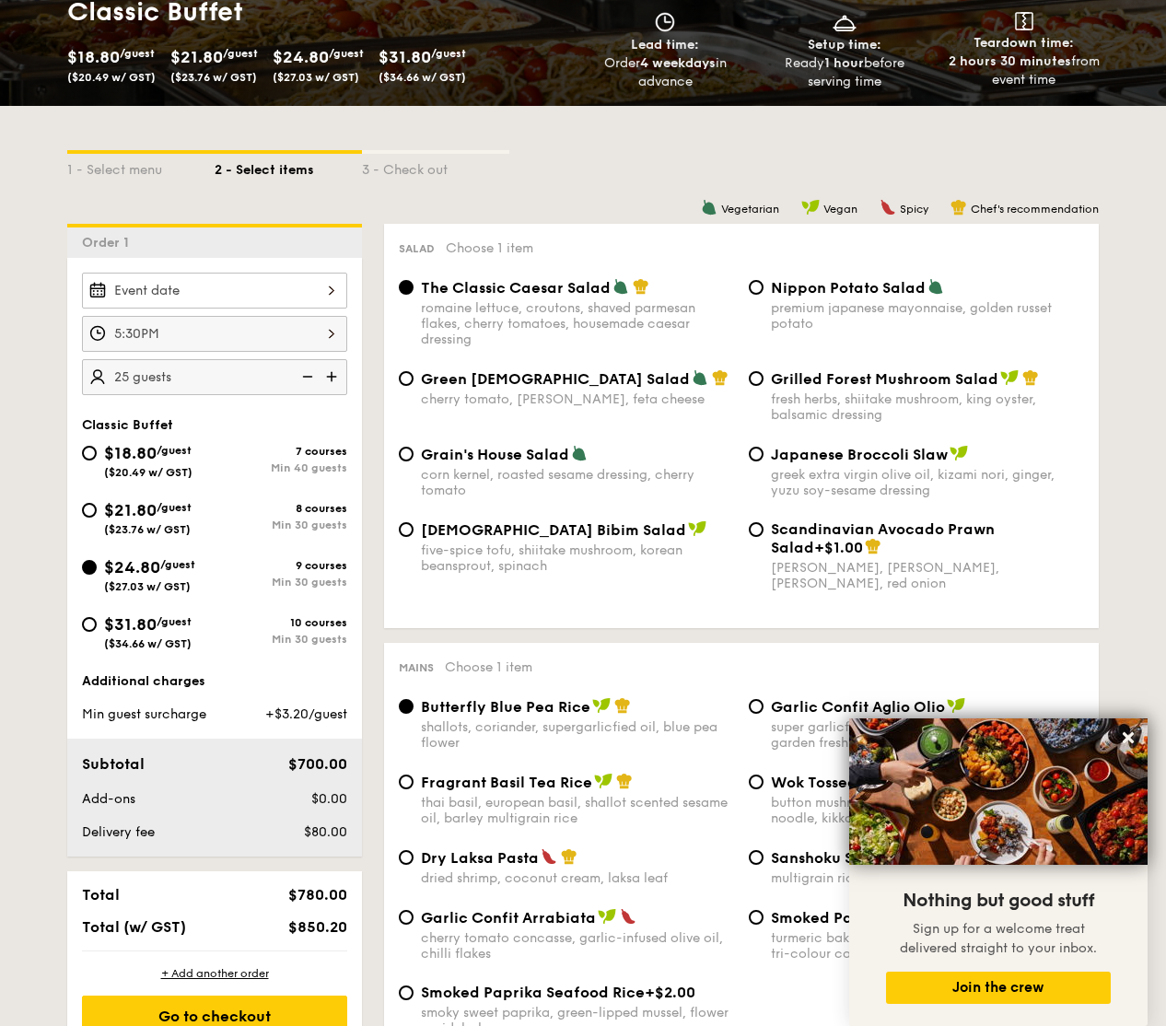
click at [303, 376] on img at bounding box center [306, 376] width 28 height 35
click at [337, 373] on img at bounding box center [334, 376] width 28 height 35
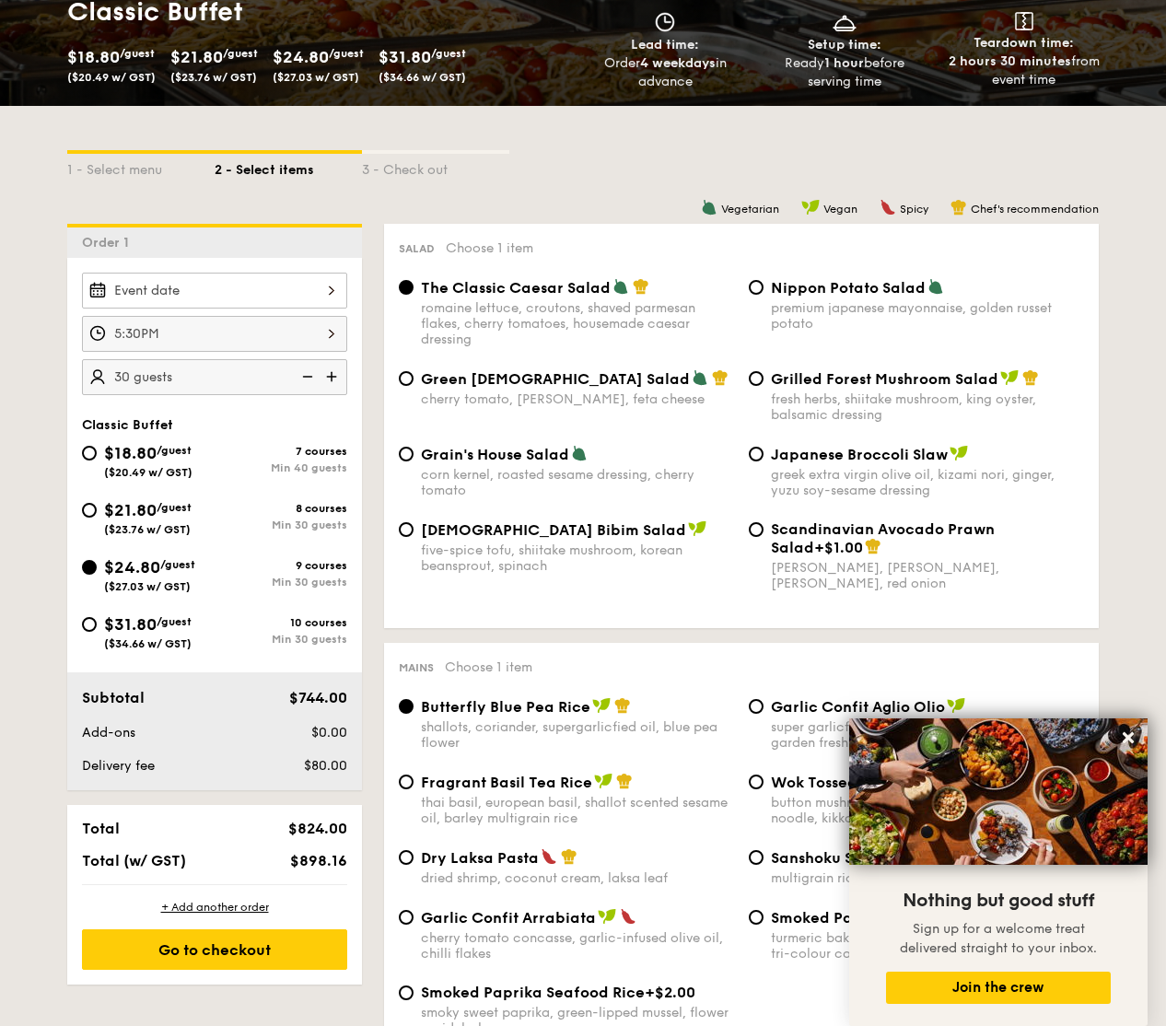
click at [309, 377] on img at bounding box center [306, 376] width 28 height 35
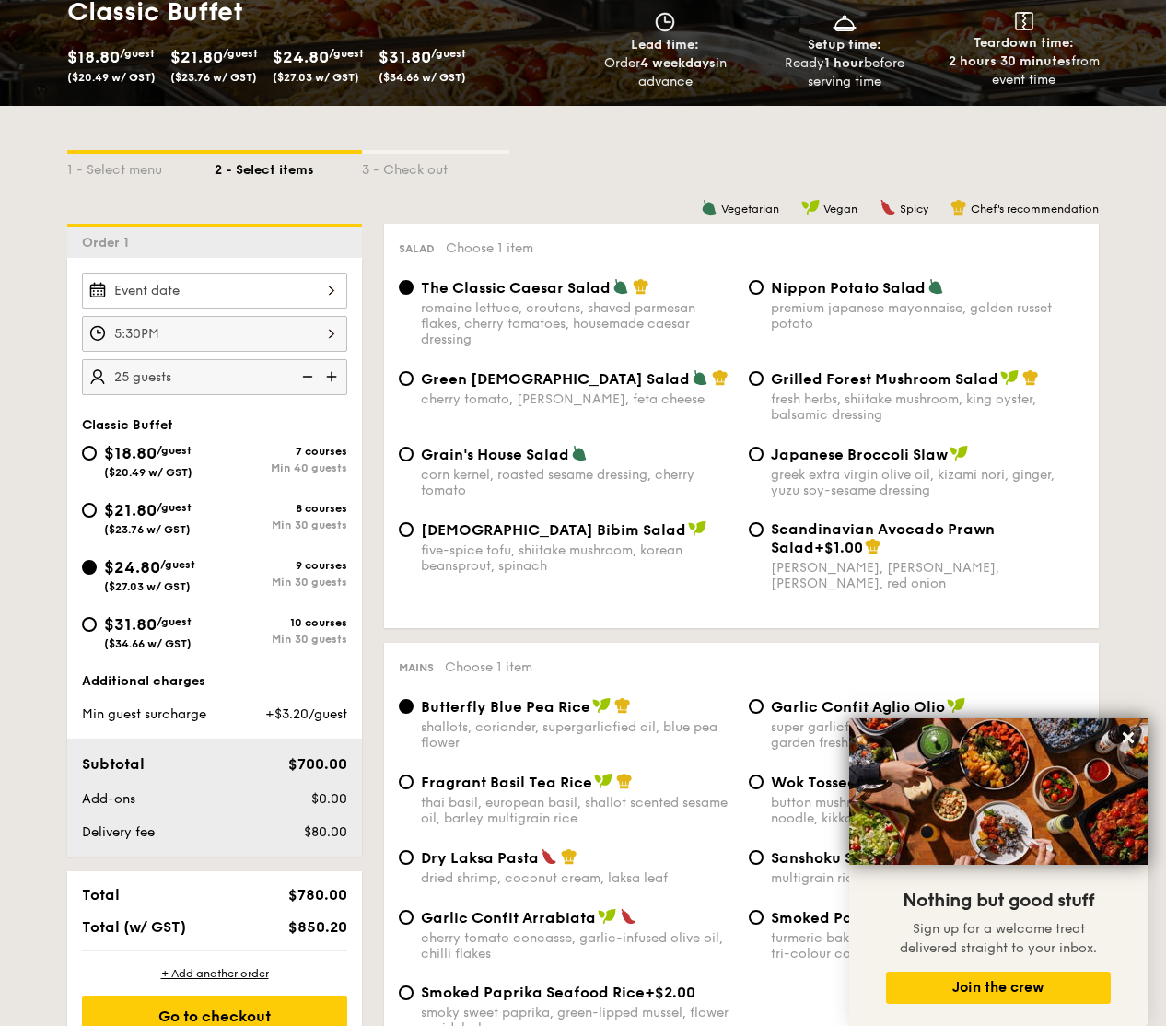
click at [333, 376] on img at bounding box center [334, 376] width 28 height 35
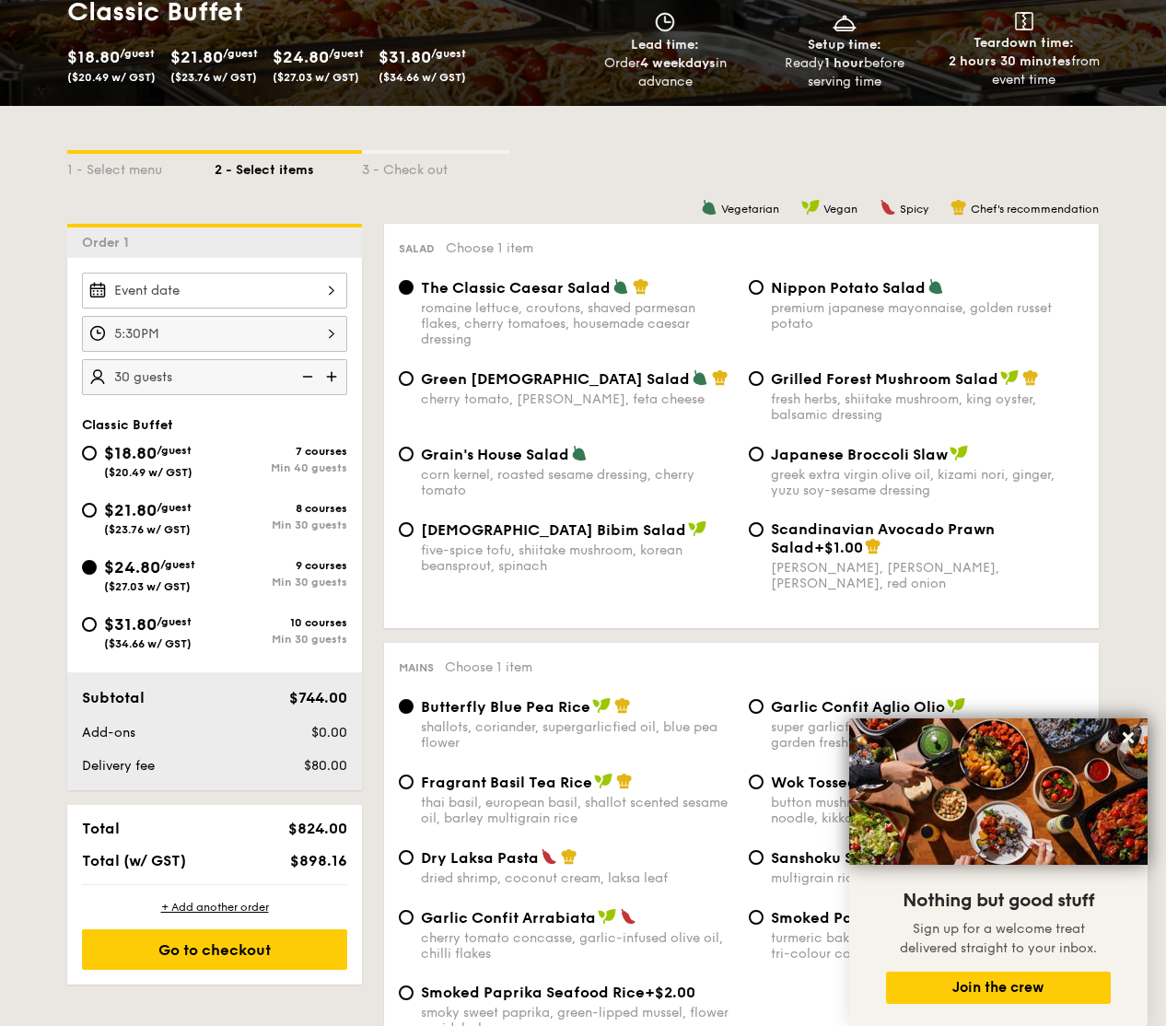
click at [306, 376] on img at bounding box center [306, 376] width 28 height 35
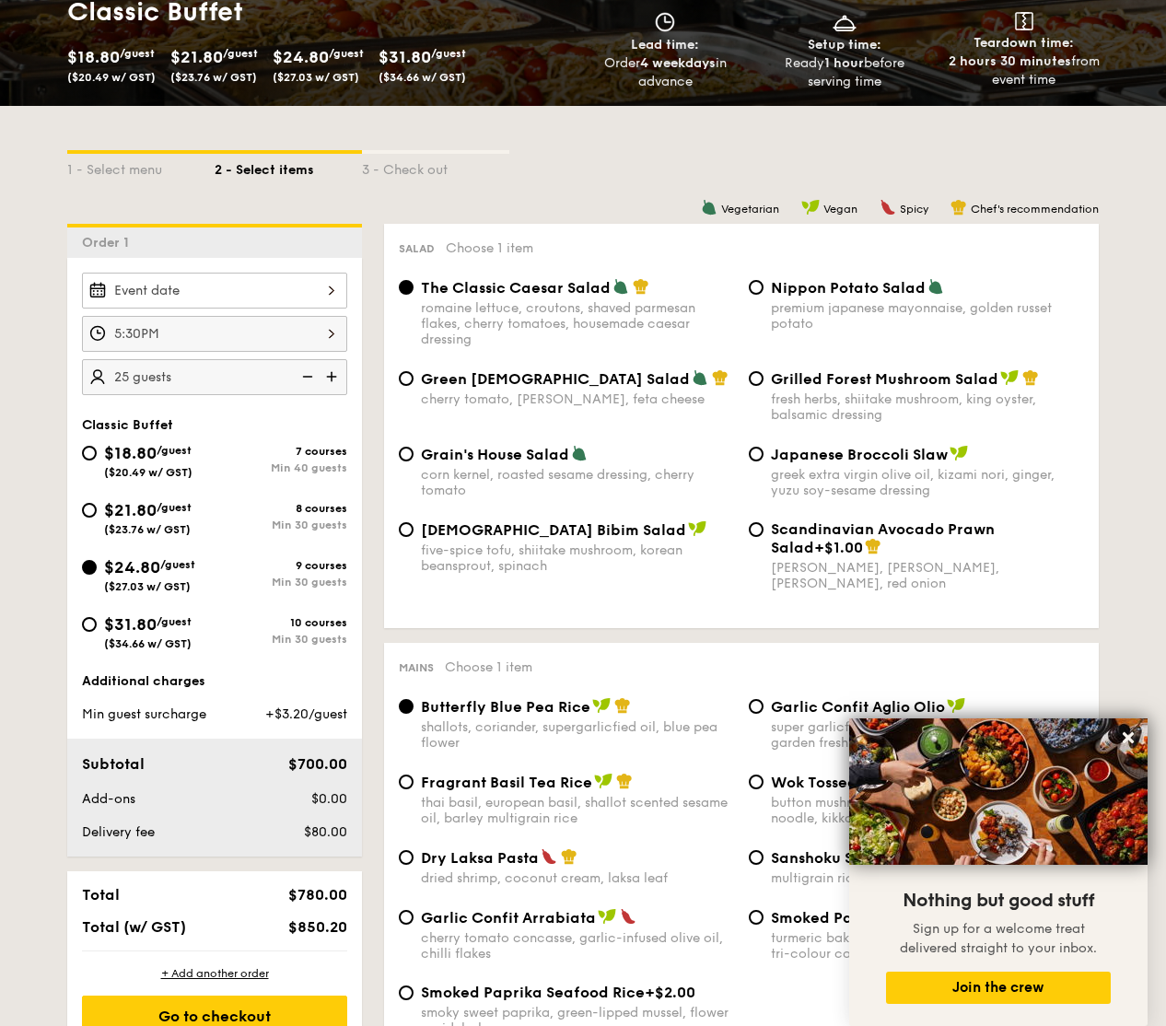
click at [331, 374] on img at bounding box center [334, 376] width 28 height 35
type input "30 guests"
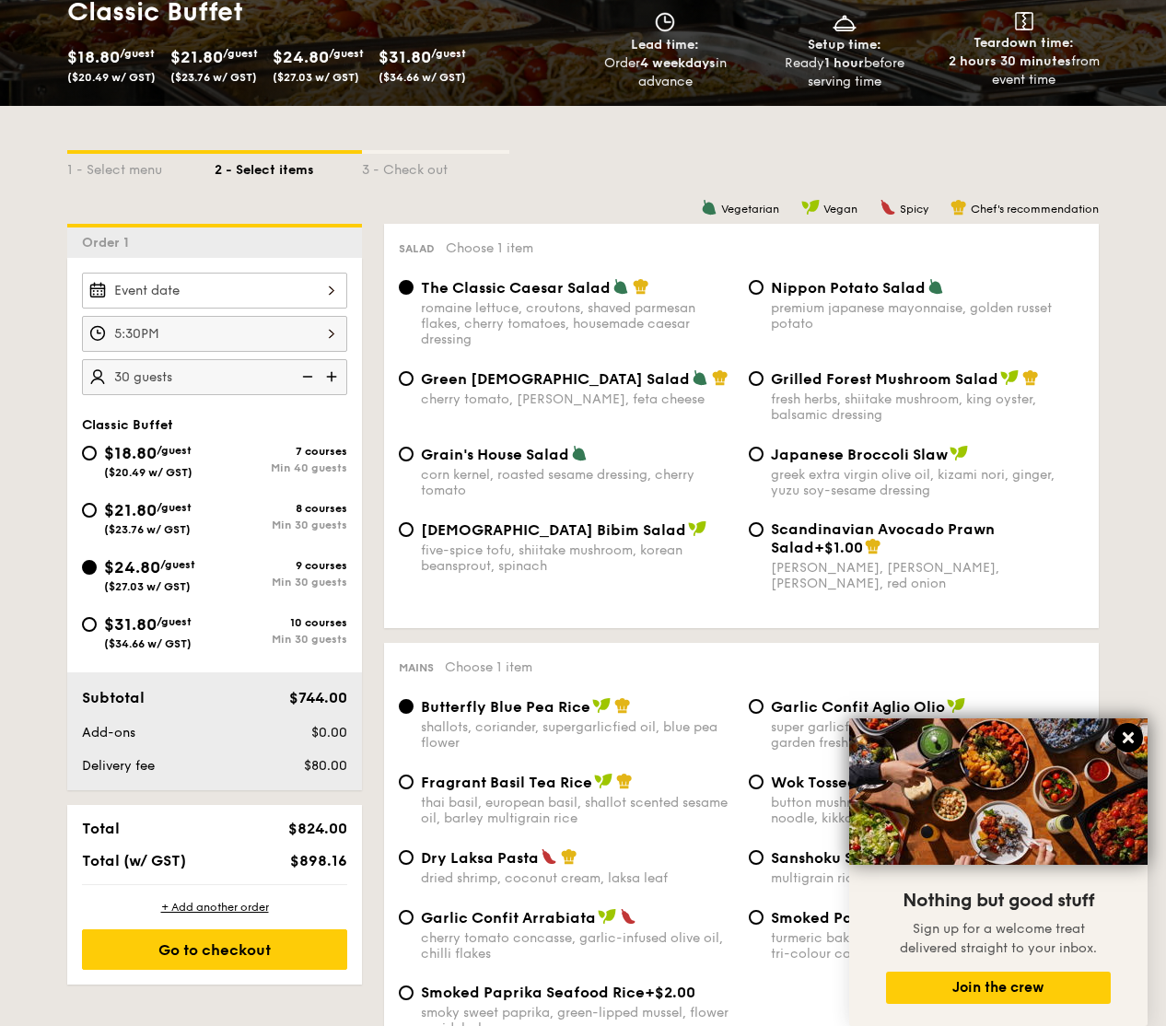
click at [1129, 738] on icon at bounding box center [1128, 737] width 11 height 11
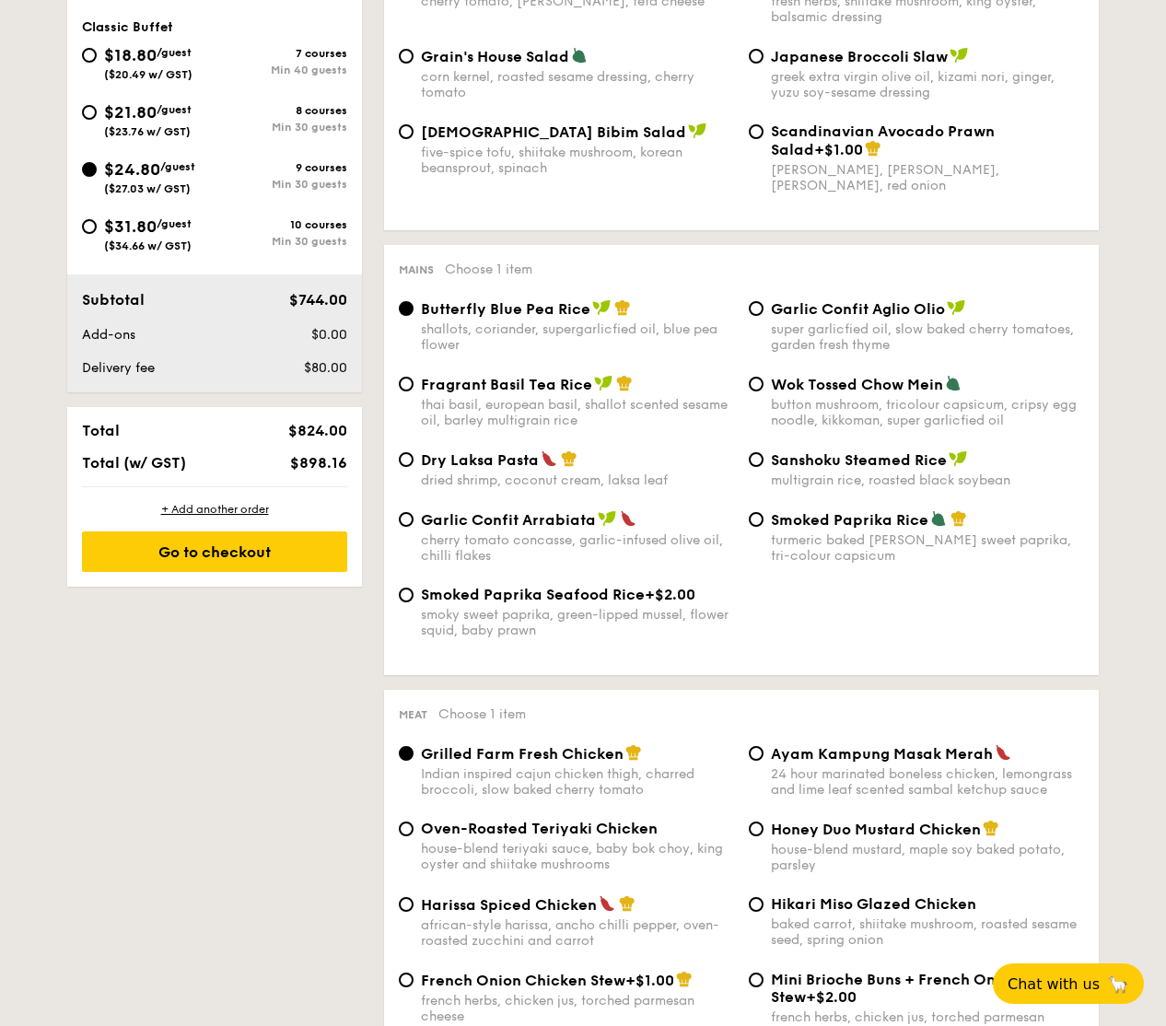
scroll to position [696, 0]
